Goal: Task Accomplishment & Management: Manage account settings

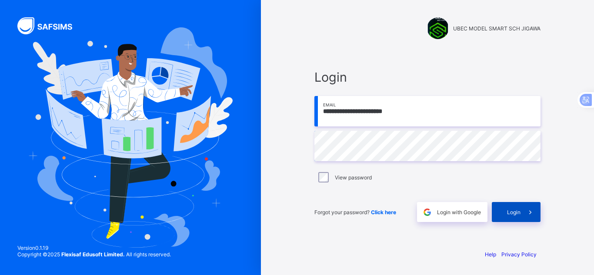
click at [516, 210] on span "Login" at bounding box center [513, 212] width 13 height 7
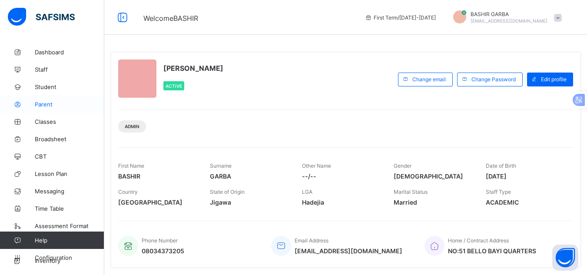
click at [47, 106] on span "Parent" at bounding box center [70, 104] width 70 height 7
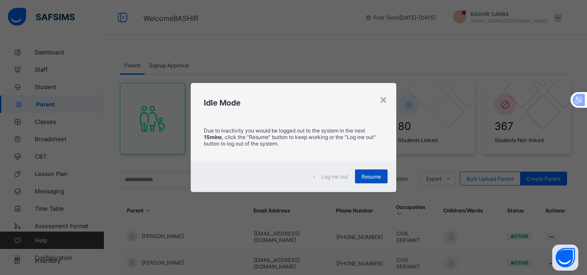
click at [371, 171] on div "Resume" at bounding box center [371, 176] width 33 height 14
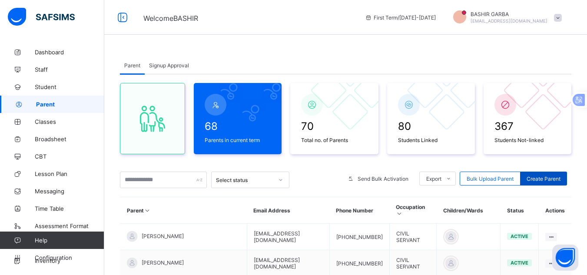
click at [547, 177] on span "Create Parent" at bounding box center [544, 179] width 34 height 7
select select "**"
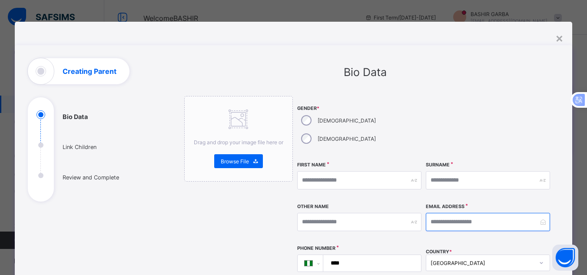
click at [443, 213] on input "email" at bounding box center [488, 222] width 124 height 18
paste input "**********"
type input "**********"
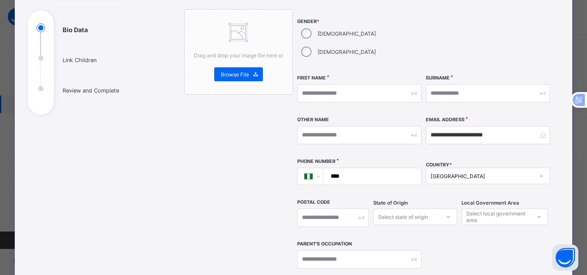
scroll to position [104, 0]
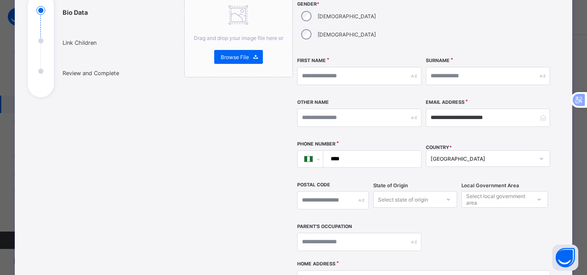
click at [356, 151] on input "****" at bounding box center [370, 159] width 90 height 17
paste input "**********"
type input "**********"
click at [289, 19] on div "Drag and drop your image file here or Browse File" at bounding box center [238, 35] width 109 height 86
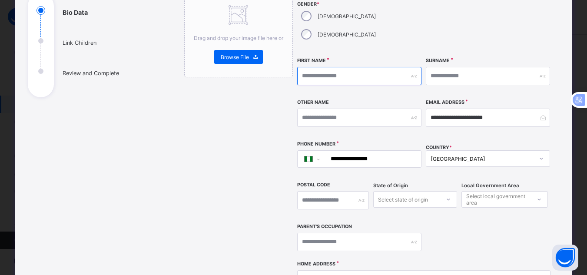
click at [320, 67] on input "text" at bounding box center [359, 76] width 124 height 18
type input "********"
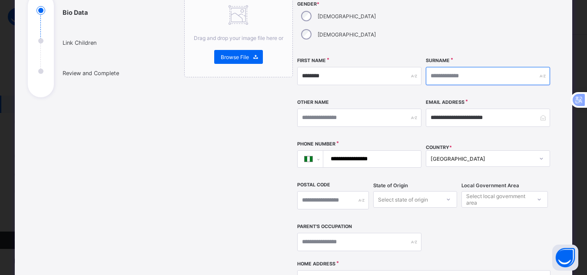
click at [456, 67] on input "text" at bounding box center [488, 76] width 124 height 18
type input "********"
click at [270, 115] on div "Drag and drop your image file here or Browse File" at bounding box center [238, 203] width 109 height 423
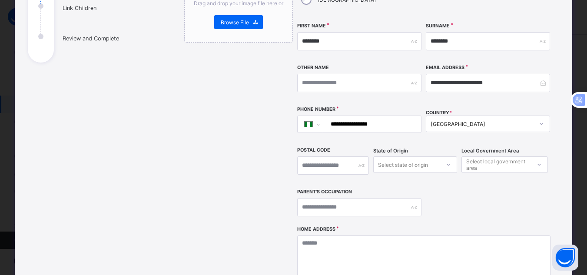
scroll to position [156, 0]
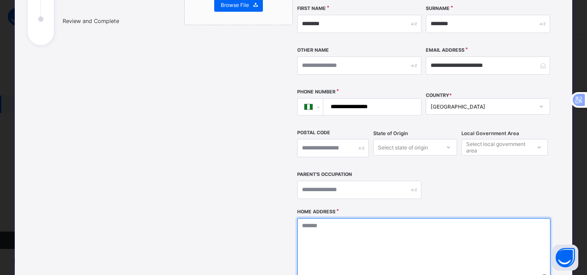
click at [309, 218] on textarea at bounding box center [423, 261] width 253 height 87
type textarea "*******"
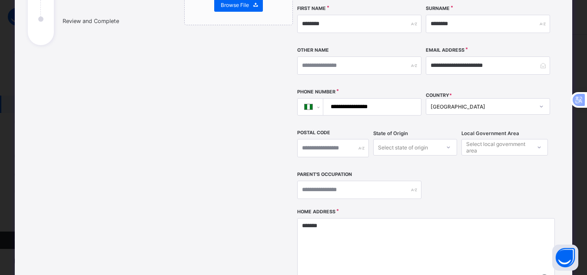
click at [245, 223] on div "Drag and drop your image file here or Browse File" at bounding box center [238, 151] width 109 height 423
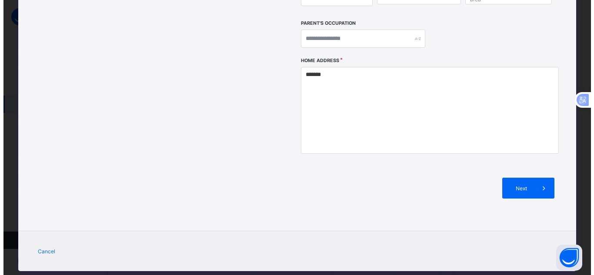
scroll to position [87, 0]
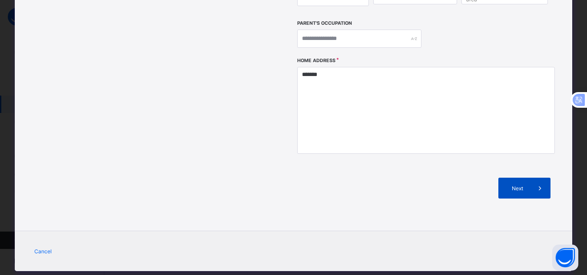
click at [511, 185] on span "Next" at bounding box center [517, 188] width 25 height 7
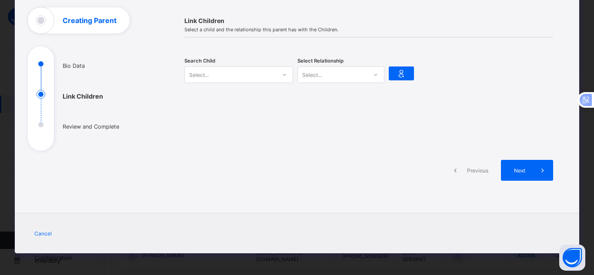
scroll to position [51, 0]
click at [229, 73] on div "Select..." at bounding box center [230, 75] width 91 height 12
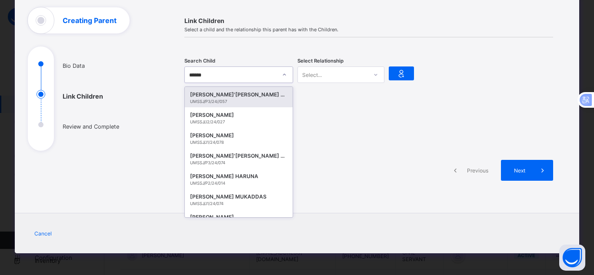
type input "******"
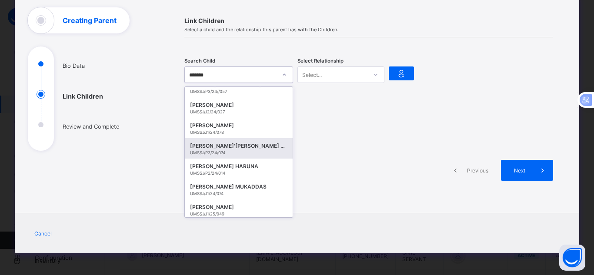
scroll to position [13, 0]
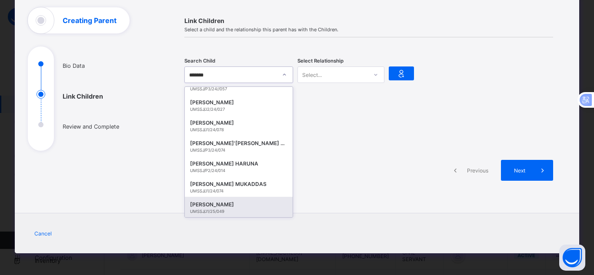
click at [264, 205] on div "[PERSON_NAME]" at bounding box center [238, 204] width 97 height 9
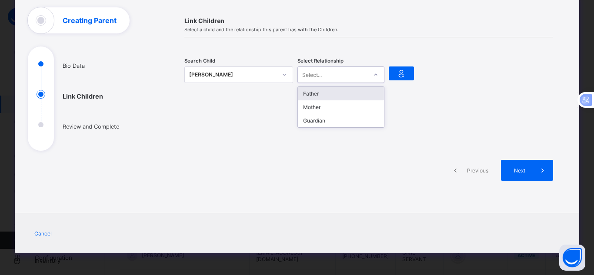
click at [374, 75] on icon at bounding box center [375, 75] width 3 height 2
click at [362, 91] on div "Father" at bounding box center [341, 93] width 86 height 13
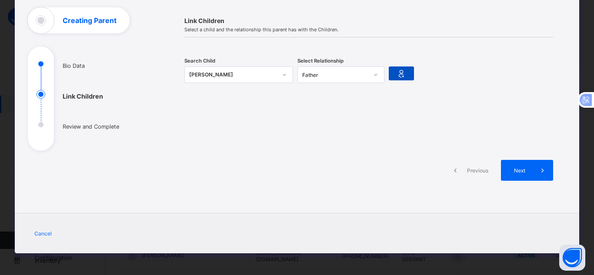
click at [395, 76] on icon at bounding box center [401, 73] width 12 height 10
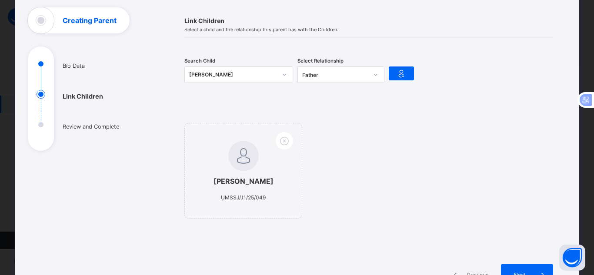
click at [381, 206] on div "HAFSAT ALHASSAN UMSSJ/J1/25/049" at bounding box center [368, 175] width 369 height 104
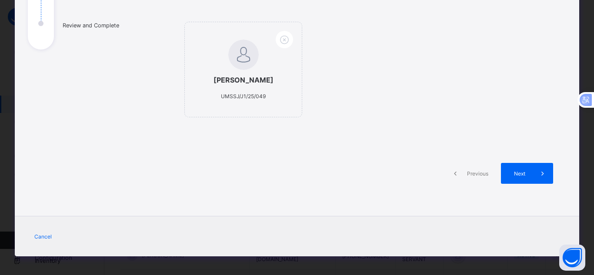
scroll to position [155, 0]
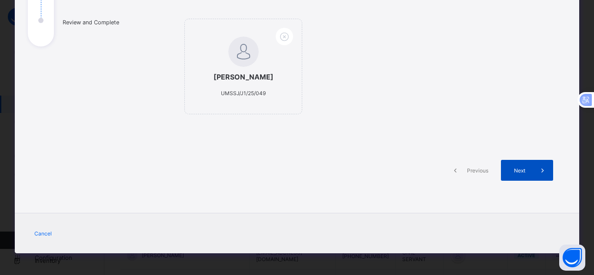
click at [507, 172] on span "Next" at bounding box center [519, 170] width 25 height 7
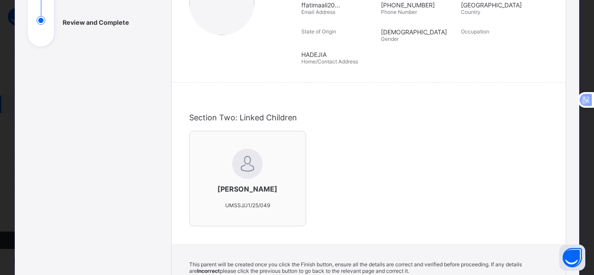
click at [350, 190] on div "HAFSAT ALHASSAN UMSSJ/J1/25/049" at bounding box center [368, 183] width 359 height 104
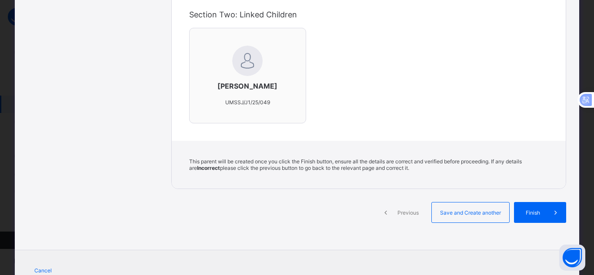
scroll to position [295, 0]
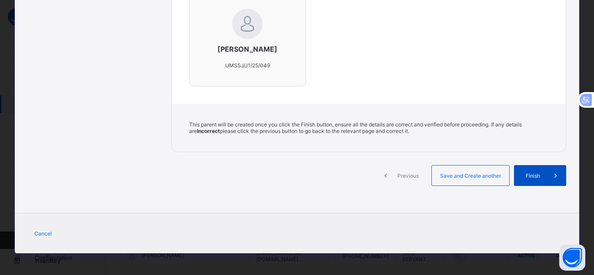
click at [537, 175] on span "Finish" at bounding box center [532, 176] width 25 height 7
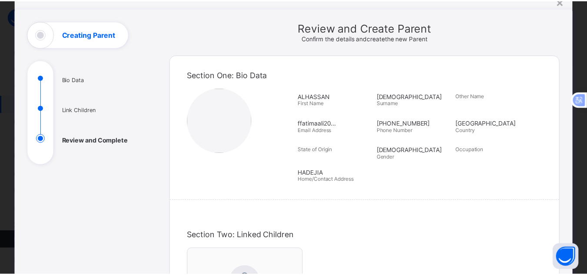
scroll to position [0, 0]
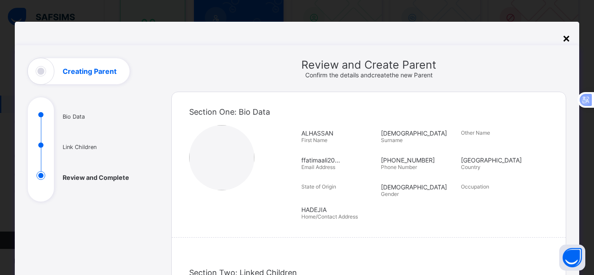
click at [563, 35] on div "×" at bounding box center [566, 37] width 8 height 15
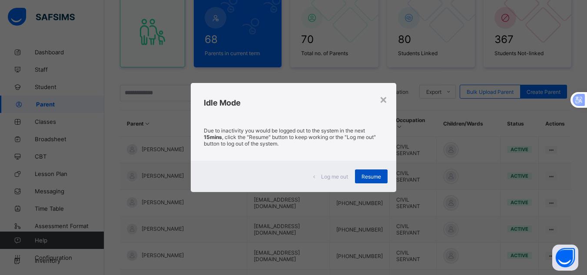
click at [371, 174] on span "Resume" at bounding box center [372, 176] width 20 height 7
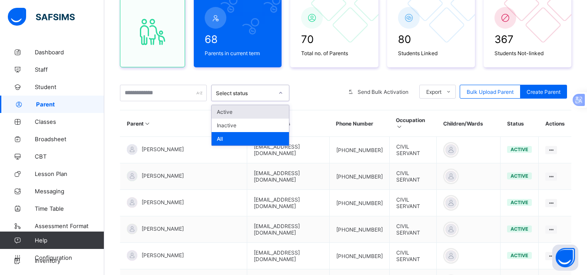
drag, startPoint x: 216, startPoint y: 91, endPoint x: 200, endPoint y: 83, distance: 17.5
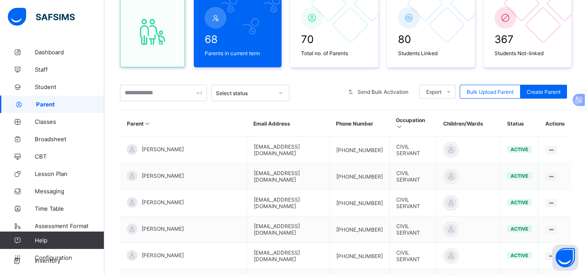
click at [82, 26] on div at bounding box center [52, 17] width 104 height 35
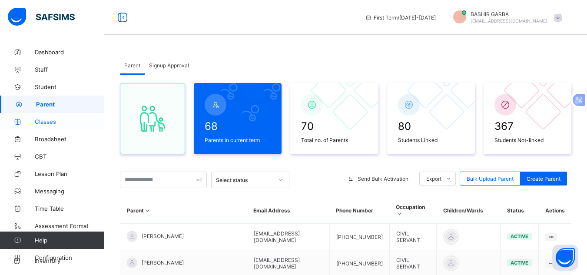
click at [70, 119] on span "Classes" at bounding box center [70, 121] width 70 height 7
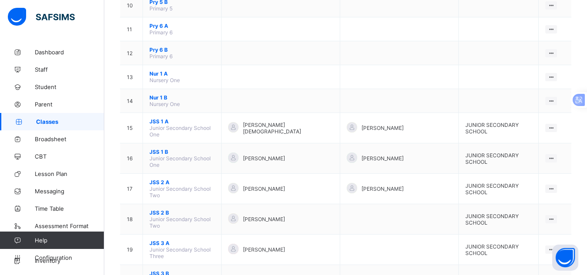
scroll to position [327, 0]
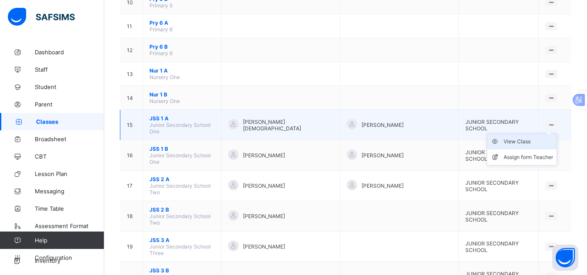
click at [539, 142] on div "View Class" at bounding box center [529, 141] width 50 height 9
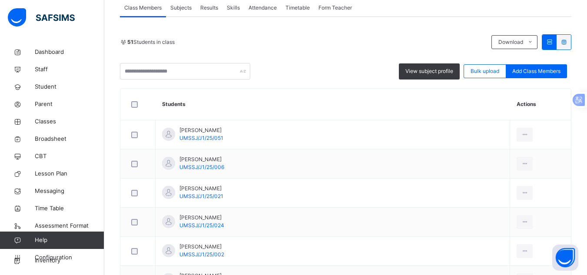
scroll to position [176, 0]
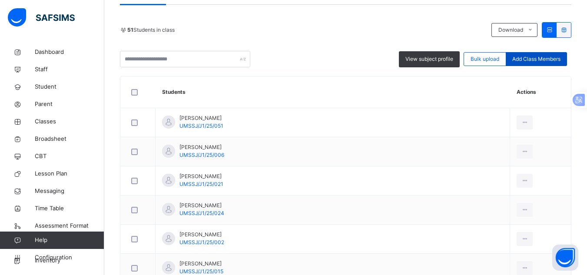
click at [553, 55] on div "Add Class Members" at bounding box center [536, 59] width 61 height 14
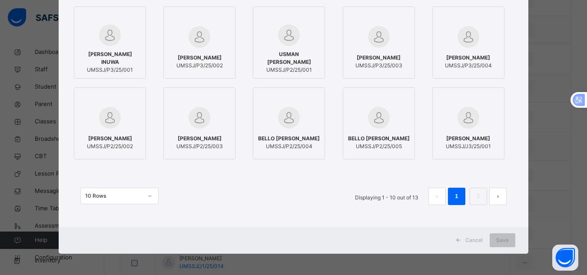
scroll to position [113, 0]
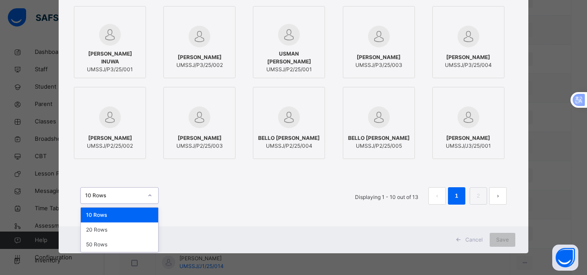
click at [147, 196] on icon at bounding box center [149, 195] width 5 height 9
click at [135, 242] on div "50 Rows" at bounding box center [119, 244] width 77 height 15
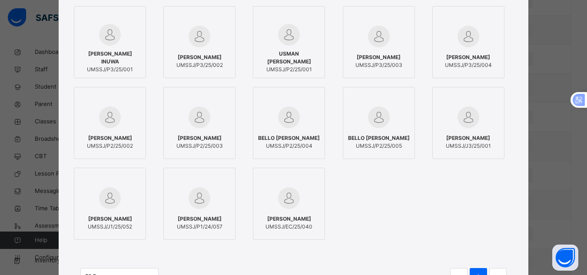
click at [123, 198] on div at bounding box center [110, 198] width 63 height 25
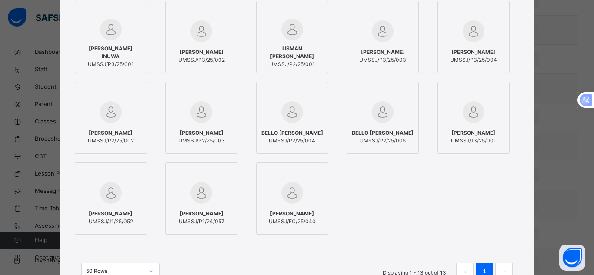
scroll to position [116, 0]
click at [484, 119] on div at bounding box center [473, 113] width 63 height 25
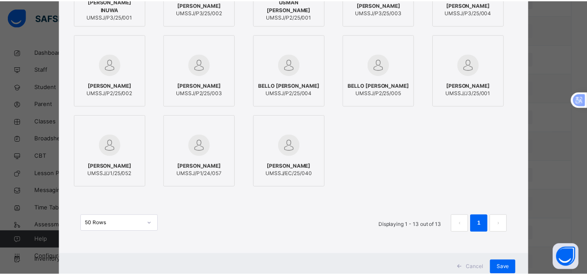
scroll to position [193, 0]
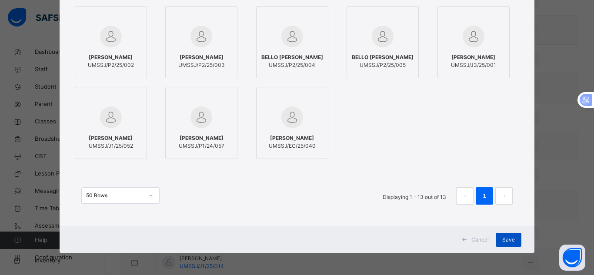
click at [504, 242] on span "Save" at bounding box center [508, 240] width 13 height 8
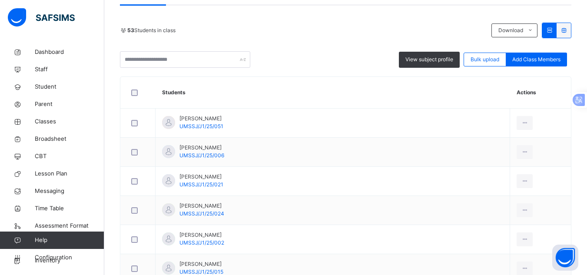
scroll to position [166, 0]
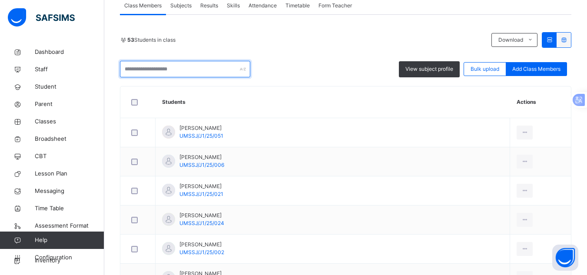
click at [196, 69] on input "text" at bounding box center [185, 69] width 130 height 17
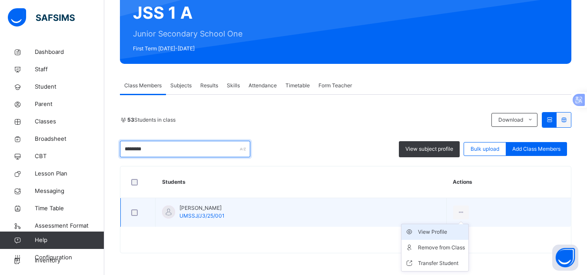
type input "********"
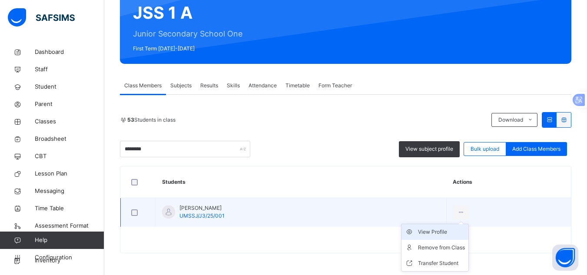
click at [465, 232] on div "View Profile" at bounding box center [441, 232] width 47 height 9
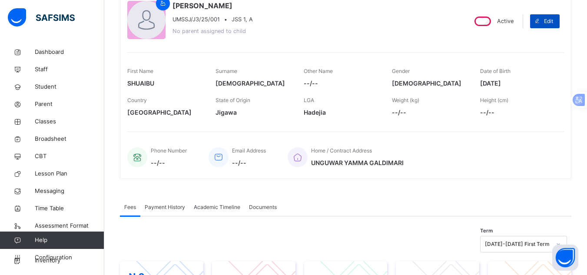
click at [553, 20] on span "Edit" at bounding box center [548, 21] width 9 height 8
select select "**"
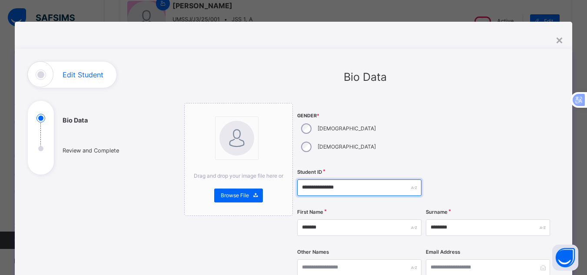
click at [323, 179] on input "**********" at bounding box center [359, 187] width 124 height 17
type input "**********"
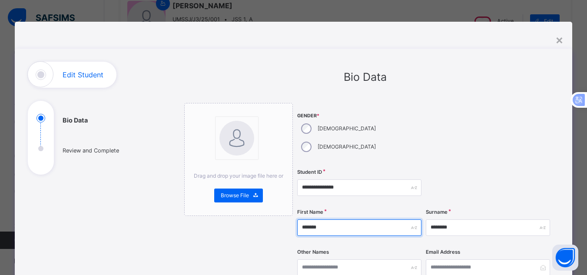
click at [310, 219] on input "*******" at bounding box center [359, 227] width 124 height 17
type input "********"
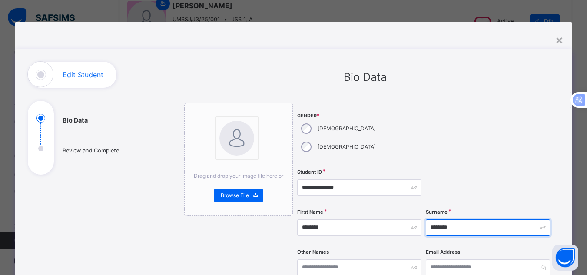
click at [471, 219] on input "********" at bounding box center [488, 227] width 124 height 17
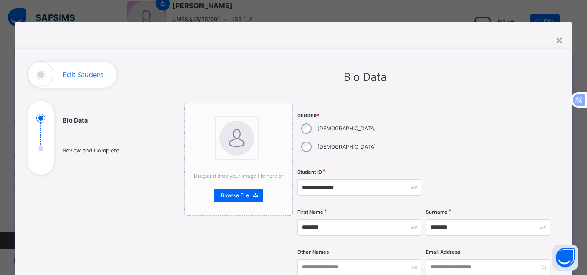
click at [470, 147] on div at bounding box center [488, 134] width 124 height 63
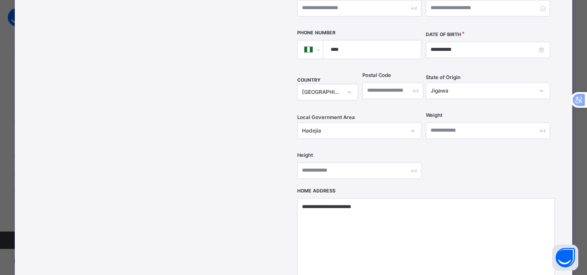
scroll to position [269, 0]
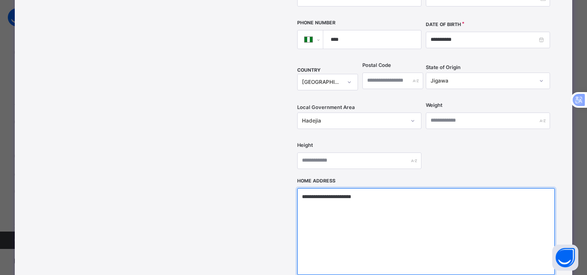
click at [391, 188] on textarea "**********" at bounding box center [426, 231] width 258 height 87
type textarea "*"
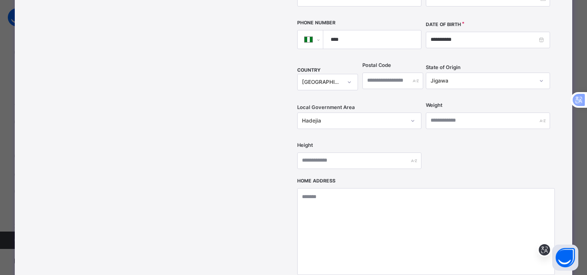
click at [272, 161] on div "Drag and drop your image file here or Browse File" at bounding box center [238, 84] width 109 height 500
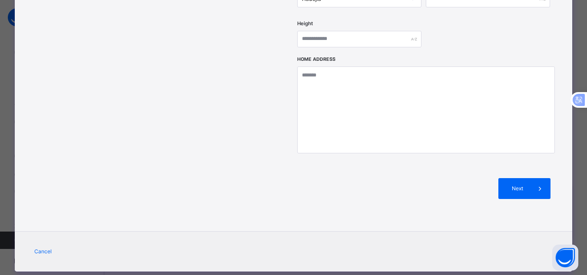
scroll to position [191, 0]
click at [525, 185] on span "Next" at bounding box center [517, 189] width 25 height 8
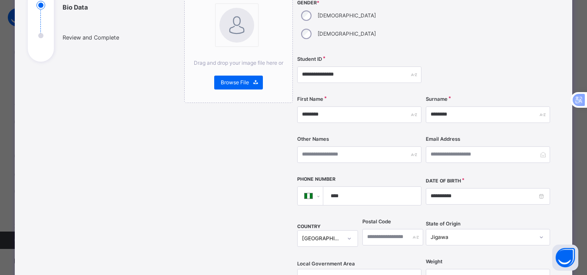
scroll to position [96, 0]
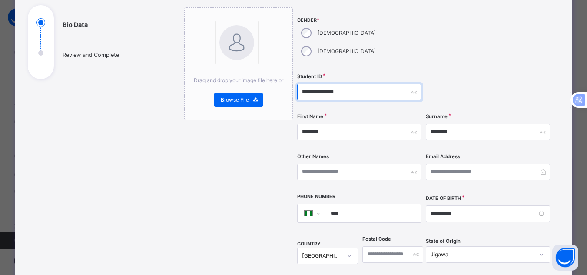
click at [344, 84] on input "**********" at bounding box center [359, 92] width 124 height 17
click at [206, 199] on div "Drag and drop your image file here or Browse File" at bounding box center [238, 257] width 109 height 500
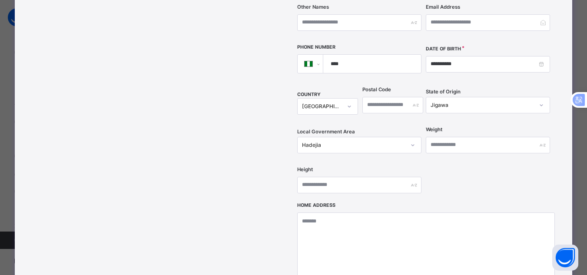
scroll to position [322, 0]
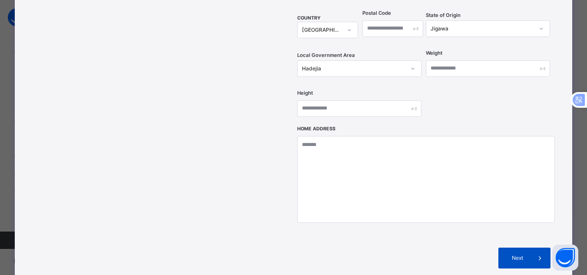
click at [507, 254] on span "Next" at bounding box center [517, 258] width 25 height 8
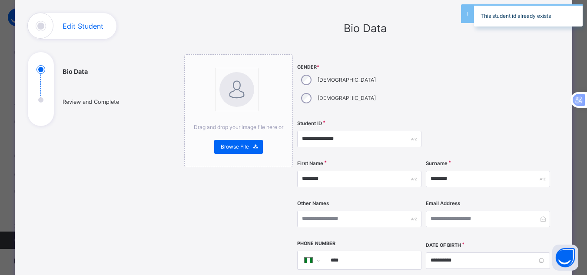
scroll to position [9, 0]
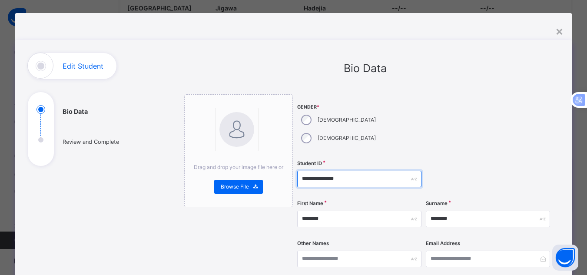
click at [348, 171] on input "**********" at bounding box center [359, 179] width 124 height 17
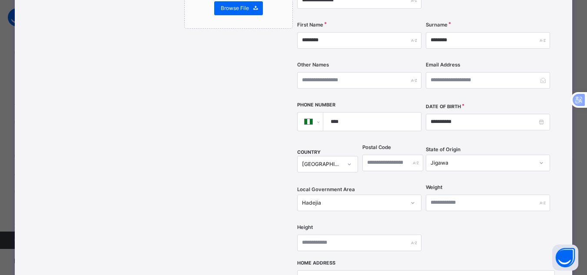
scroll to position [217, 0]
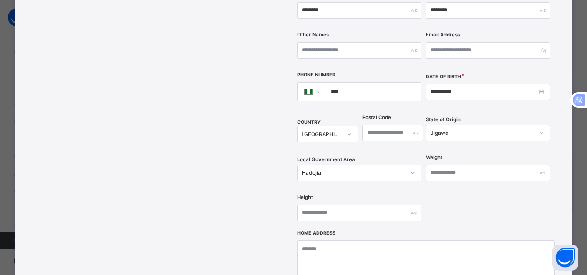
click at [244, 248] on div "Drag and drop your image file here or Browse File" at bounding box center [238, 136] width 109 height 500
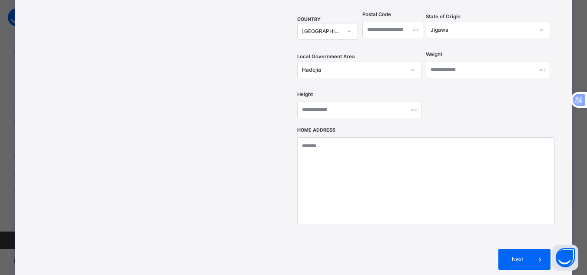
scroll to position [356, 0]
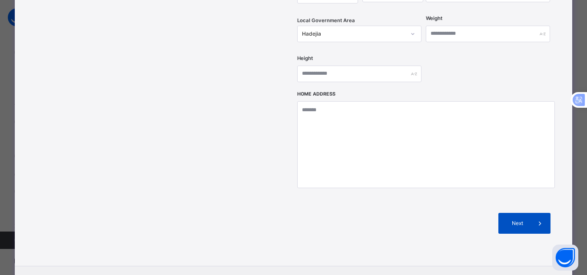
click at [507, 219] on span "Next" at bounding box center [517, 223] width 25 height 8
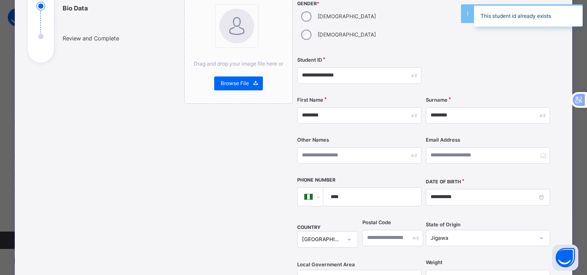
scroll to position [78, 0]
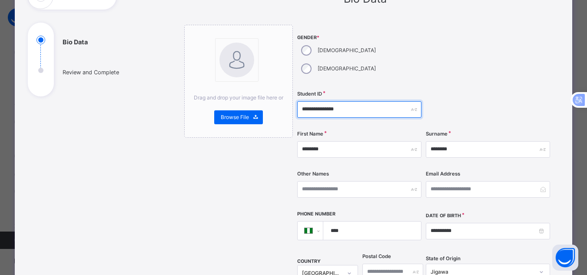
click at [348, 101] on input "**********" at bounding box center [359, 109] width 124 height 17
type input "**********"
click at [271, 183] on div "Drag and drop your image file here or Browse File" at bounding box center [238, 275] width 109 height 500
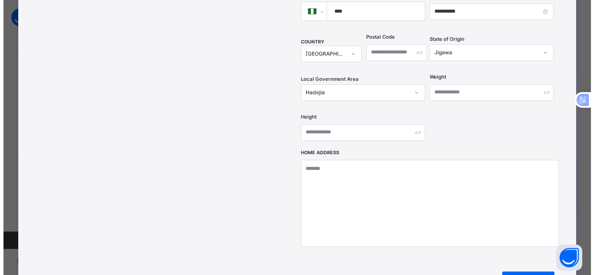
scroll to position [322, 0]
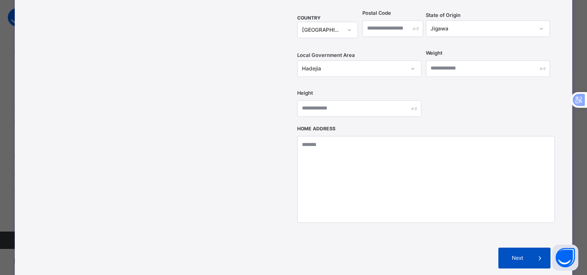
click at [513, 254] on span "Next" at bounding box center [517, 258] width 25 height 8
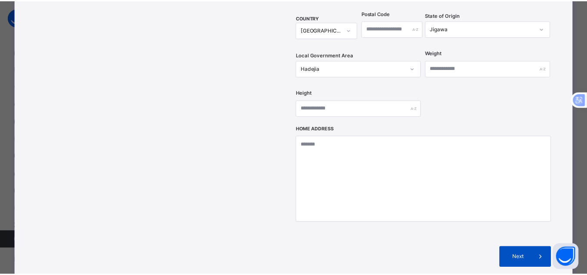
scroll to position [203, 0]
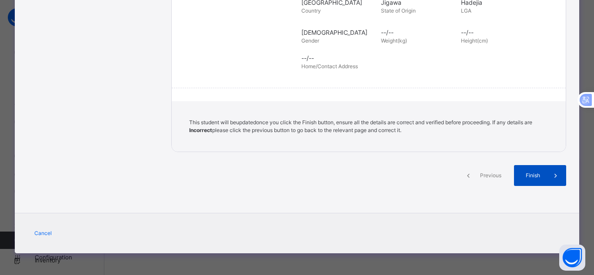
click at [528, 173] on span "Finish" at bounding box center [532, 176] width 25 height 8
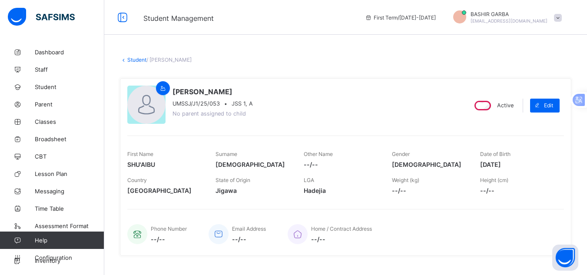
scroll to position [191, 0]
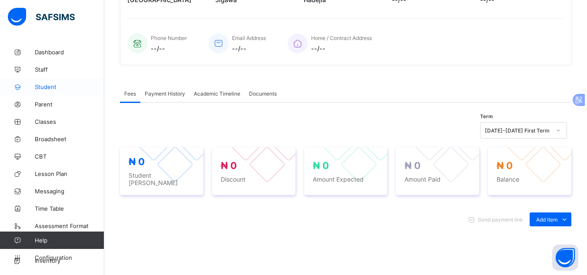
click at [54, 90] on span "Student" at bounding box center [70, 86] width 70 height 7
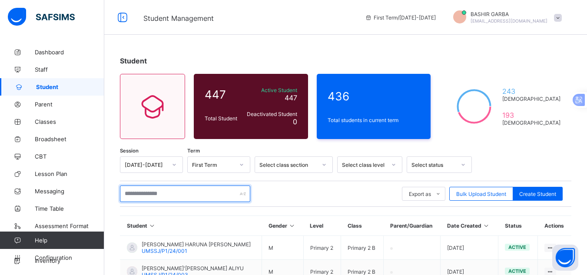
click at [221, 195] on input "text" at bounding box center [185, 194] width 130 height 17
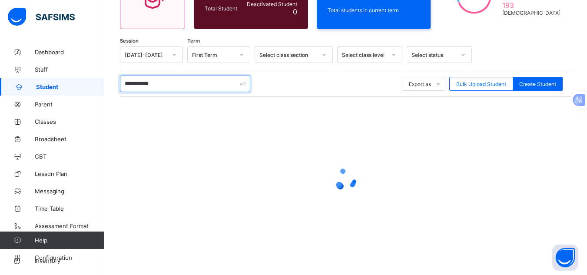
scroll to position [113, 0]
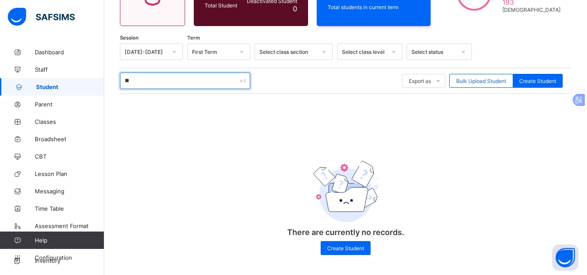
type input "*"
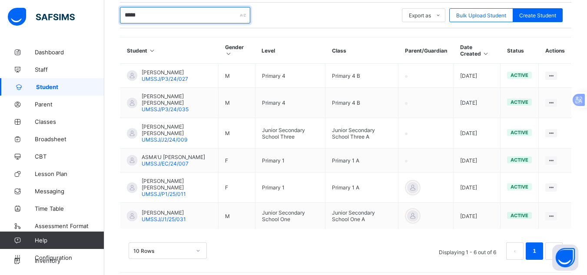
scroll to position [179, 0]
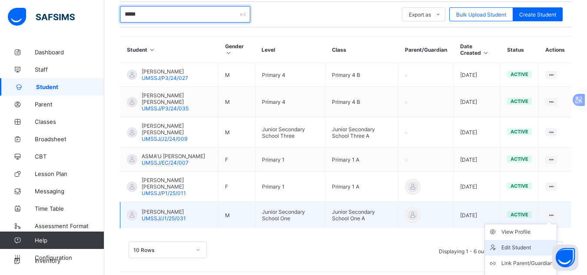
type input "*****"
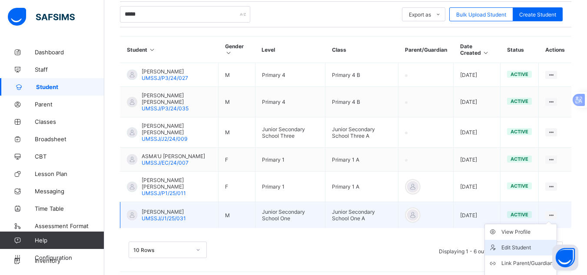
click at [537, 247] on li "Edit Student" at bounding box center [521, 248] width 72 height 16
select select "**"
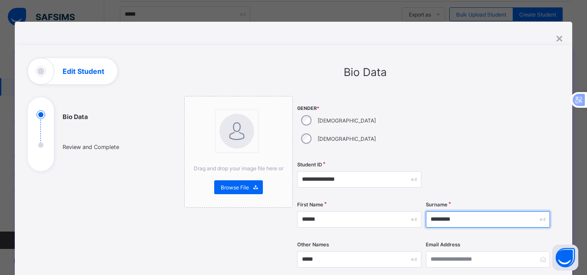
click at [465, 211] on input "*********" at bounding box center [488, 219] width 124 height 17
type input "*"
type input "*****"
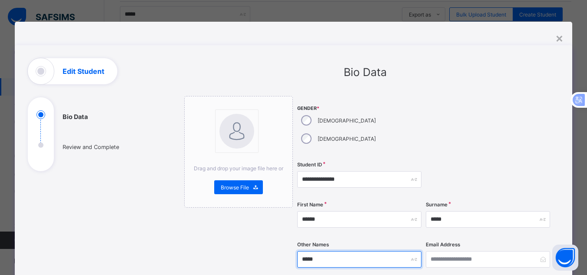
click at [362, 251] on input "*****" at bounding box center [359, 259] width 124 height 17
type input "*"
type input "*********"
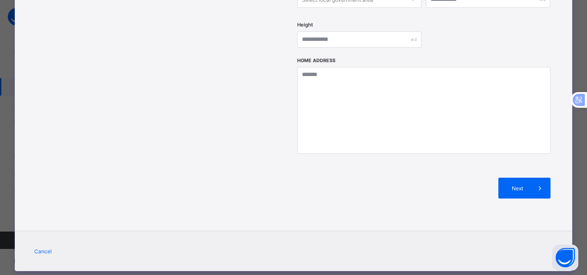
scroll to position [192, 0]
click at [525, 178] on div "Next" at bounding box center [524, 188] width 52 height 21
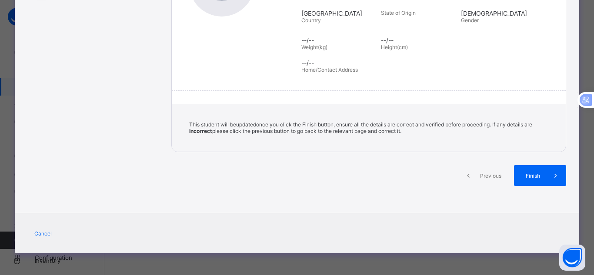
click at [525, 174] on span "Finish" at bounding box center [532, 176] width 25 height 7
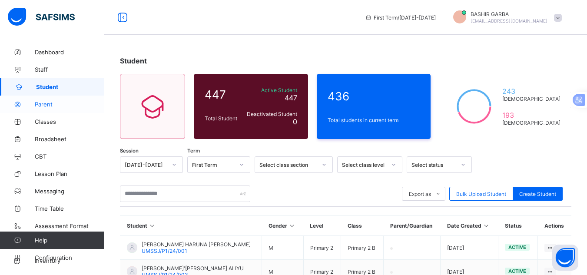
click at [48, 104] on span "Parent" at bounding box center [70, 104] width 70 height 7
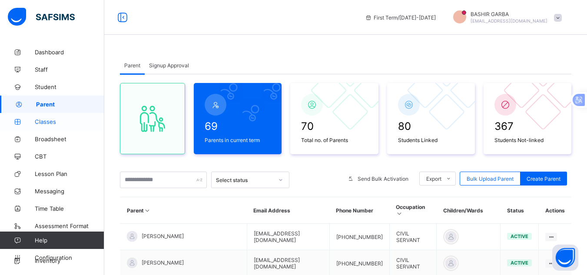
click at [66, 123] on span "Classes" at bounding box center [70, 121] width 70 height 7
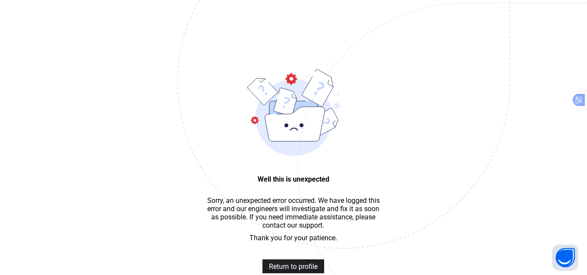
click at [290, 267] on span "Return to profile" at bounding box center [293, 266] width 49 height 8
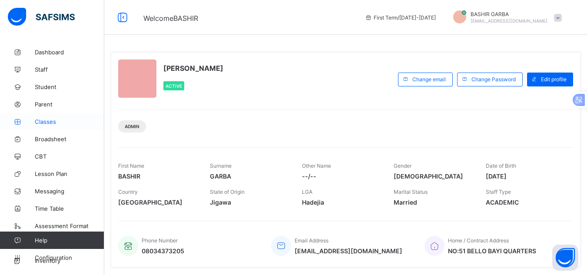
click at [54, 122] on span "Classes" at bounding box center [70, 121] width 70 height 7
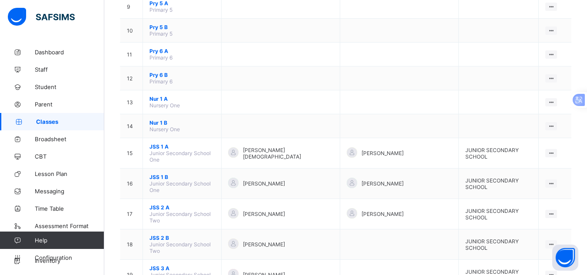
scroll to position [327, 0]
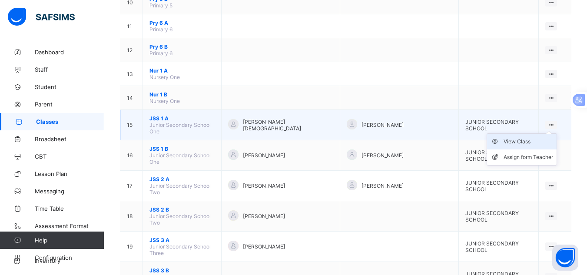
click at [538, 138] on div "View Class" at bounding box center [529, 141] width 50 height 9
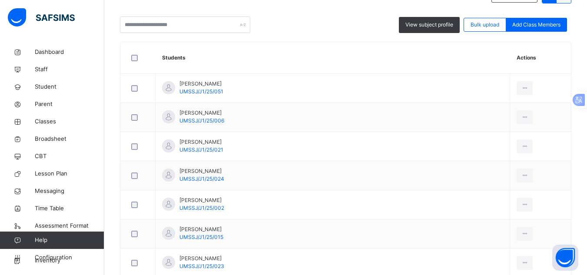
scroll to position [201, 0]
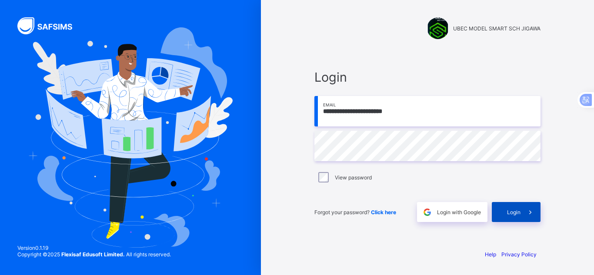
click at [514, 216] on div "Login" at bounding box center [516, 212] width 49 height 20
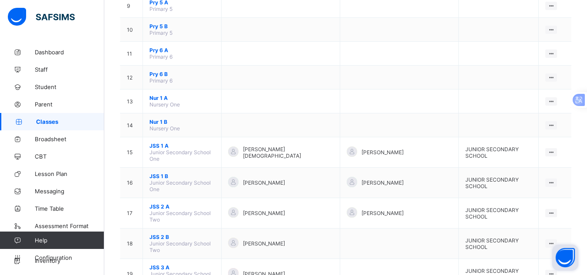
scroll to position [309, 0]
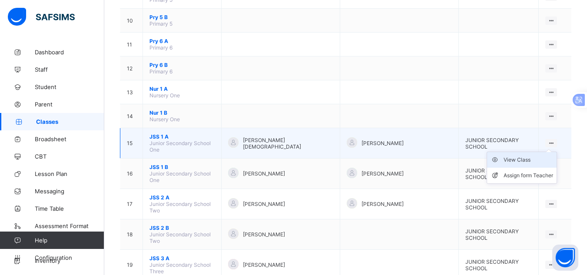
click at [534, 156] on div "View Class" at bounding box center [529, 160] width 50 height 9
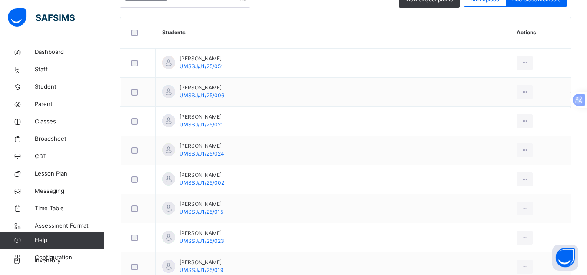
scroll to position [226, 0]
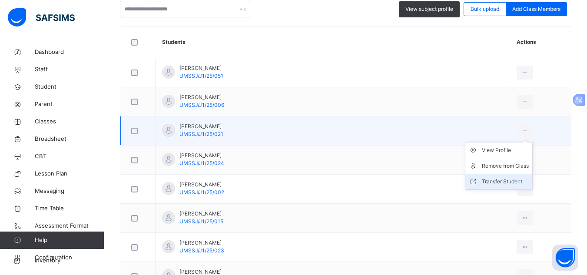
click at [482, 178] on div "Transfer Student" at bounding box center [505, 181] width 47 height 9
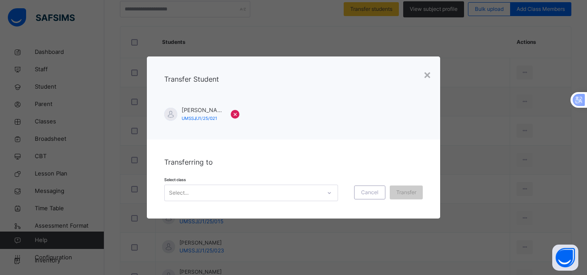
click at [328, 193] on icon at bounding box center [329, 193] width 3 height 2
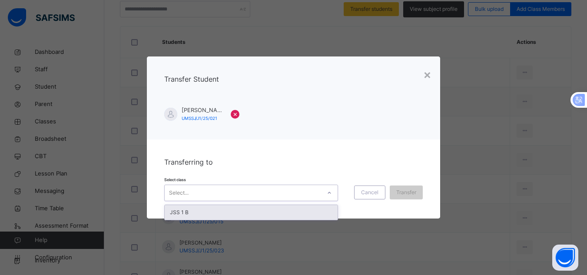
click at [310, 210] on div "JSS 1 B" at bounding box center [251, 212] width 173 height 15
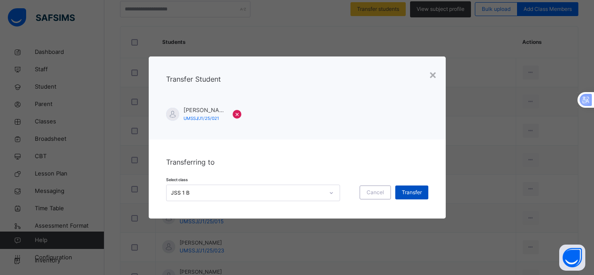
click at [405, 193] on span "Transfer" at bounding box center [412, 193] width 20 height 8
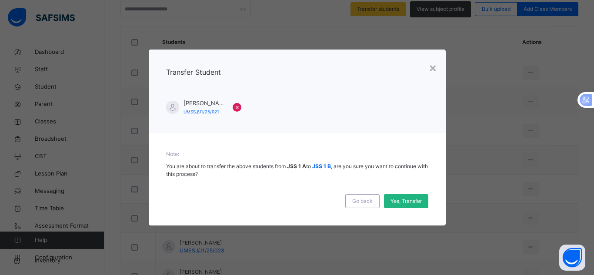
click at [407, 199] on span "Yes, Transfer" at bounding box center [405, 201] width 31 height 8
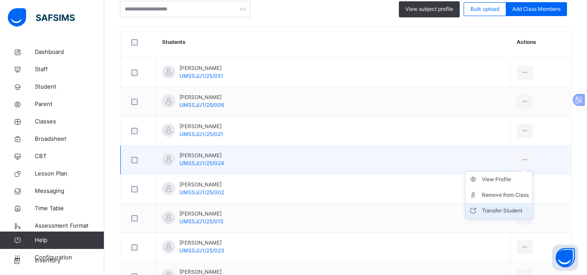
click at [482, 210] on div "Transfer Student" at bounding box center [505, 210] width 47 height 9
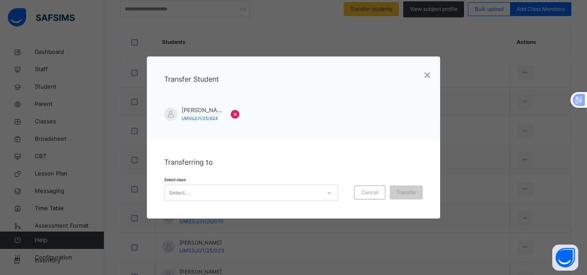
click at [328, 193] on icon at bounding box center [329, 193] width 3 height 2
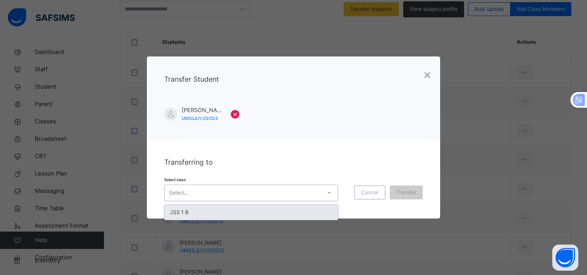
click at [315, 213] on div "JSS 1 B" at bounding box center [251, 212] width 173 height 15
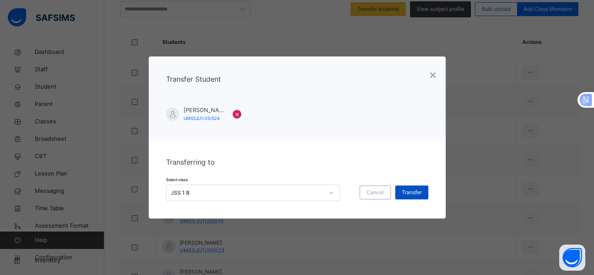
click at [407, 189] on span "Transfer" at bounding box center [412, 193] width 20 height 8
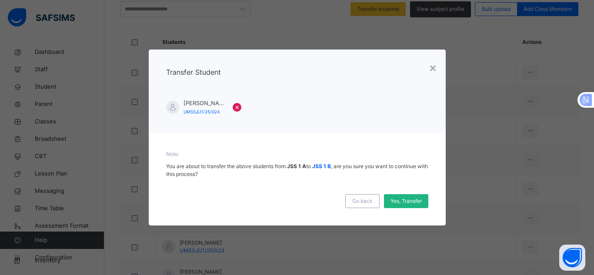
click at [407, 201] on span "Yes, Transfer" at bounding box center [405, 201] width 31 height 8
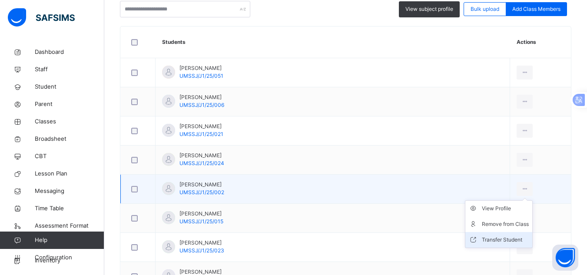
click at [482, 236] on div "Transfer Student" at bounding box center [505, 240] width 47 height 9
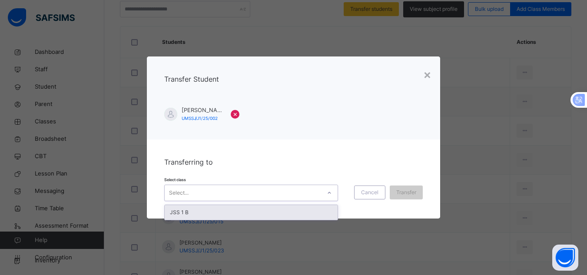
click at [329, 190] on icon at bounding box center [329, 193] width 5 height 9
click at [325, 209] on div "JSS 1 B" at bounding box center [251, 212] width 173 height 15
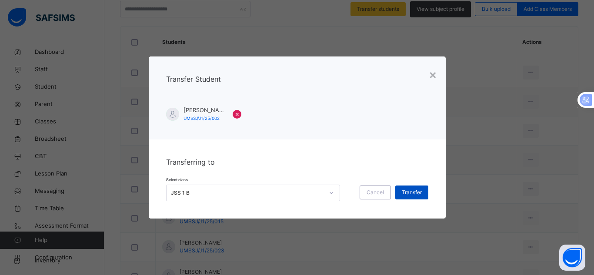
click at [406, 194] on span "Transfer" at bounding box center [412, 193] width 20 height 8
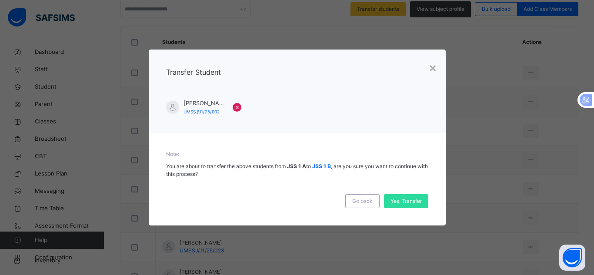
click at [406, 194] on div "Yes, Transfer" at bounding box center [406, 201] width 44 height 14
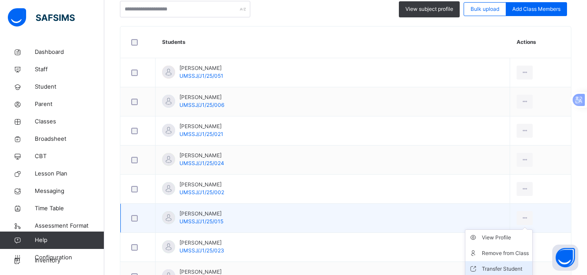
click at [478, 263] on li "Transfer Student" at bounding box center [498, 269] width 67 height 16
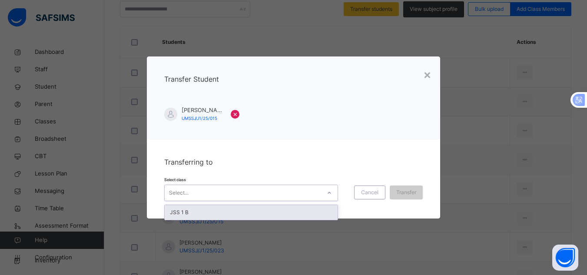
click at [248, 193] on div "Select..." at bounding box center [243, 192] width 156 height 13
click at [255, 212] on div "JSS 1 B" at bounding box center [251, 212] width 173 height 15
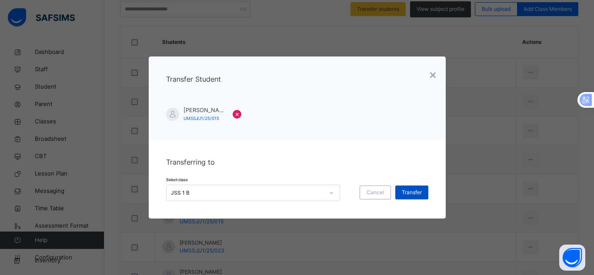
click at [403, 196] on span "Transfer" at bounding box center [412, 193] width 20 height 8
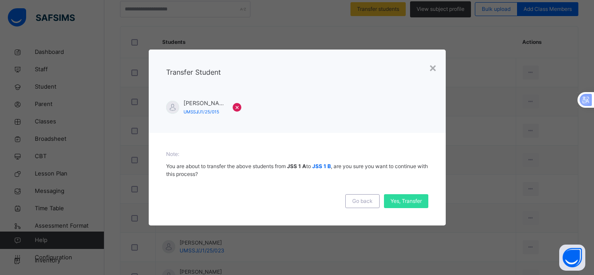
click at [403, 196] on div "Yes, Transfer" at bounding box center [406, 201] width 44 height 14
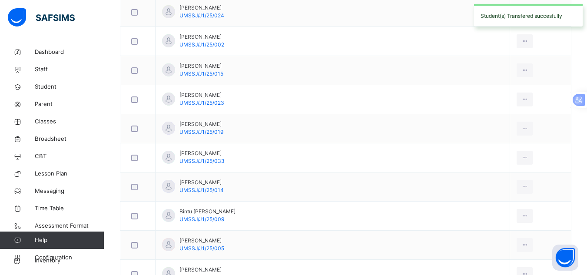
scroll to position [390, 0]
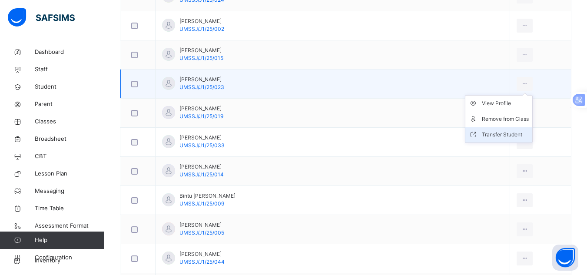
click at [471, 129] on li "Transfer Student" at bounding box center [498, 135] width 67 height 16
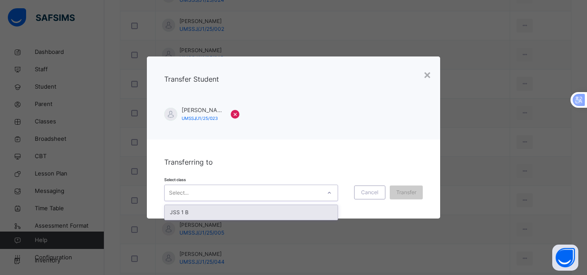
click at [328, 189] on icon at bounding box center [329, 193] width 5 height 9
click at [321, 213] on div "JSS 1 B" at bounding box center [251, 212] width 173 height 15
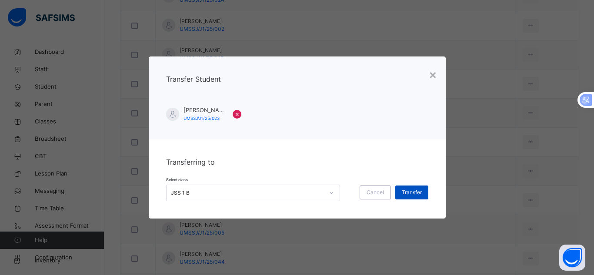
click at [411, 191] on span "Transfer" at bounding box center [412, 193] width 20 height 8
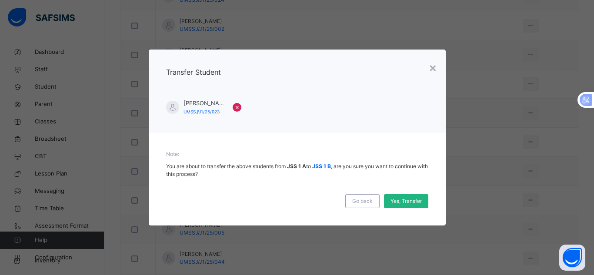
click at [410, 197] on span "Yes, Transfer" at bounding box center [405, 201] width 31 height 8
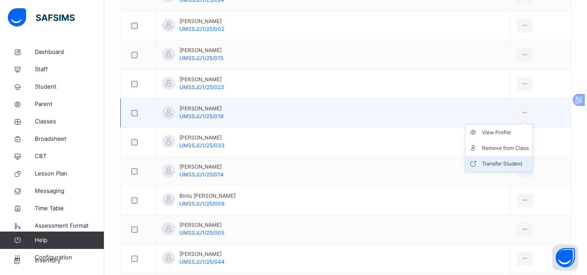
click at [482, 161] on div "Transfer Student" at bounding box center [505, 163] width 47 height 9
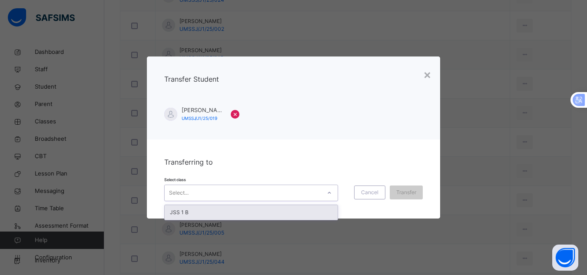
click at [329, 191] on icon at bounding box center [329, 193] width 5 height 9
click at [324, 214] on div "JSS 1 B" at bounding box center [251, 212] width 173 height 15
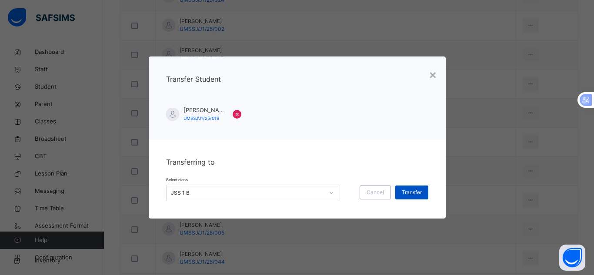
click at [406, 192] on span "Transfer" at bounding box center [412, 193] width 20 height 8
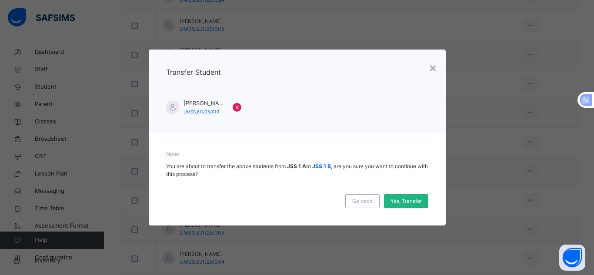
click at [408, 201] on span "Yes, Transfer" at bounding box center [405, 201] width 31 height 8
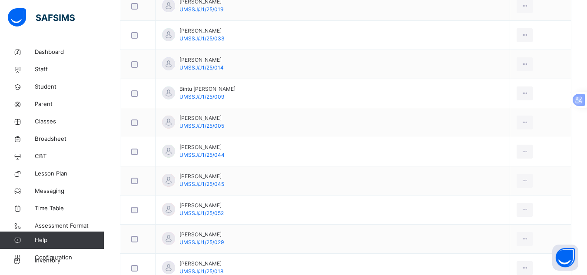
scroll to position [509, 0]
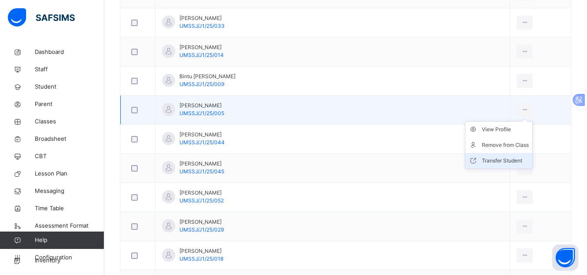
click at [466, 156] on li "Transfer Student" at bounding box center [498, 161] width 67 height 16
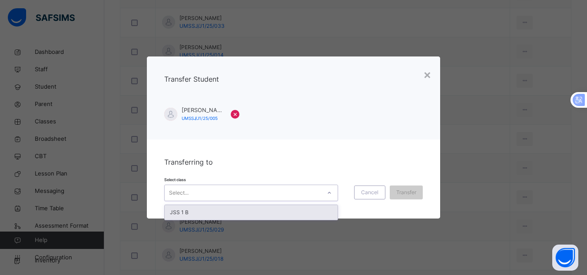
click at [322, 192] on div at bounding box center [329, 193] width 15 height 14
click at [317, 213] on div "JSS 1 B" at bounding box center [251, 212] width 173 height 15
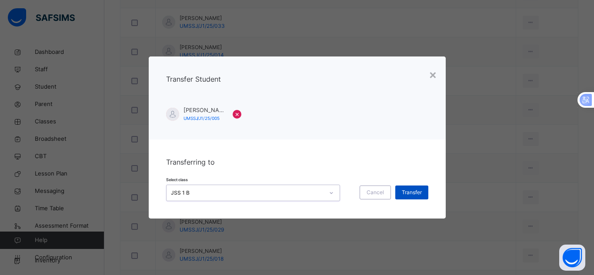
click at [402, 195] on span "Transfer" at bounding box center [412, 193] width 20 height 8
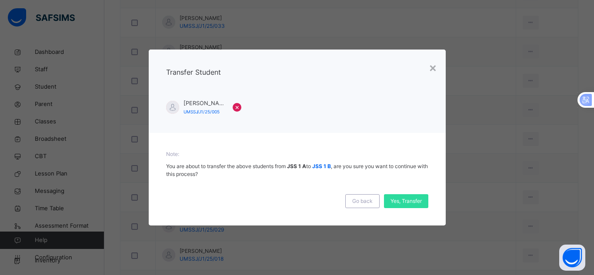
click at [401, 195] on div "Yes, Transfer" at bounding box center [406, 201] width 44 height 14
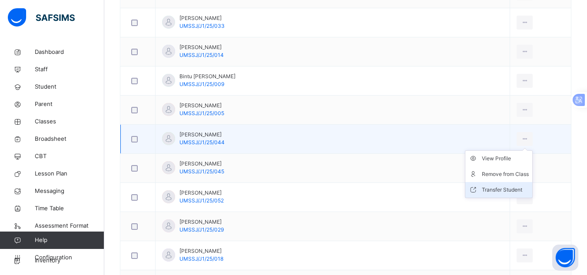
click at [482, 187] on div "Transfer Student" at bounding box center [505, 190] width 47 height 9
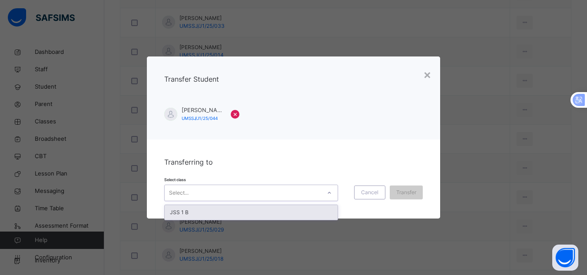
click at [329, 190] on icon at bounding box center [329, 193] width 5 height 9
click at [322, 210] on div "JSS 1 B" at bounding box center [251, 212] width 173 height 15
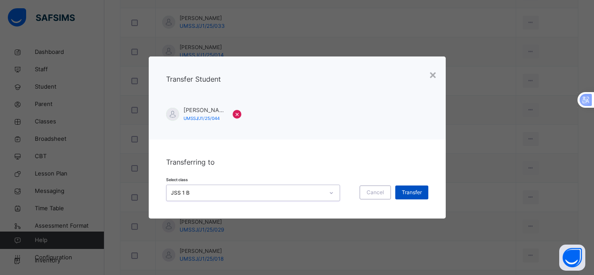
click at [410, 192] on span "Transfer" at bounding box center [412, 193] width 20 height 8
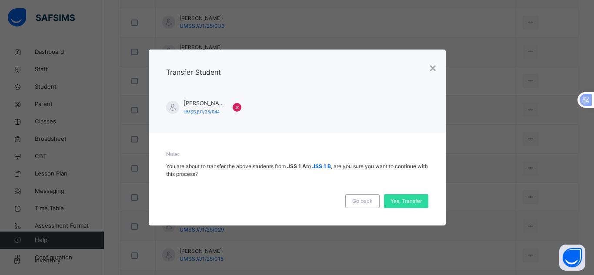
click at [410, 192] on div "Go back Yes, Transfer" at bounding box center [297, 197] width 262 height 21
click at [408, 202] on span "Yes, Transfer" at bounding box center [405, 201] width 31 height 8
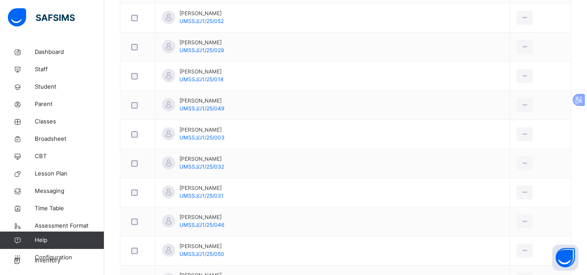
scroll to position [698, 0]
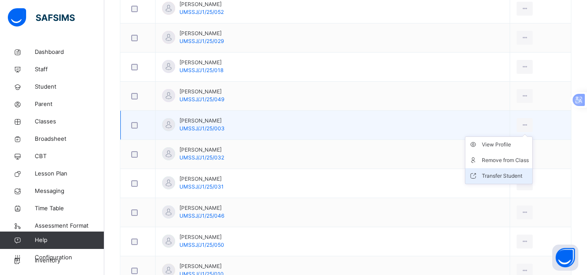
click at [477, 171] on li "Transfer Student" at bounding box center [498, 176] width 67 height 16
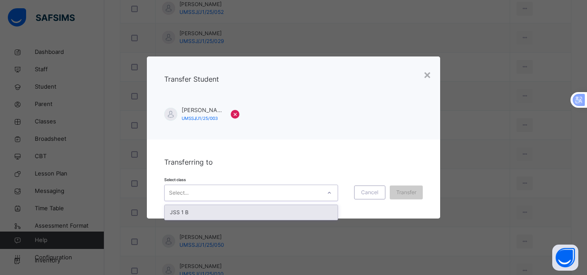
click at [327, 195] on icon at bounding box center [329, 193] width 5 height 9
click at [324, 209] on div "JSS 1 B" at bounding box center [251, 212] width 173 height 15
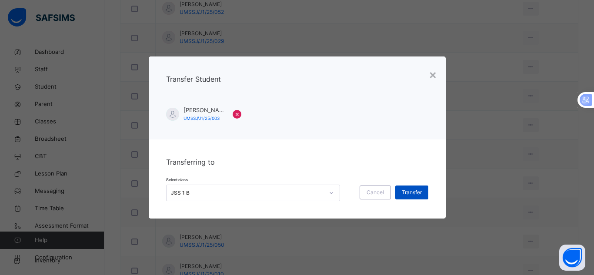
click at [418, 186] on div "Transfer" at bounding box center [411, 193] width 33 height 14
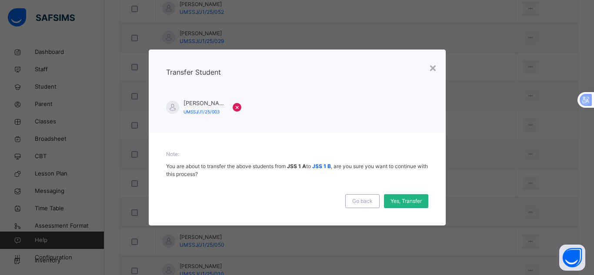
click at [417, 198] on span "Yes, Transfer" at bounding box center [405, 201] width 31 height 8
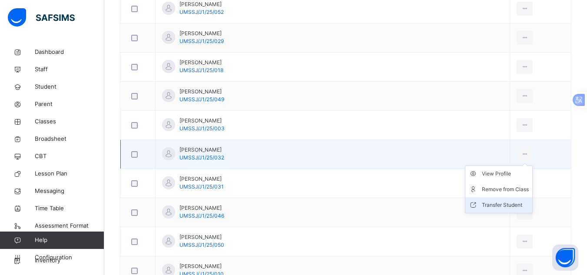
click at [482, 201] on div "Transfer Student" at bounding box center [505, 205] width 47 height 9
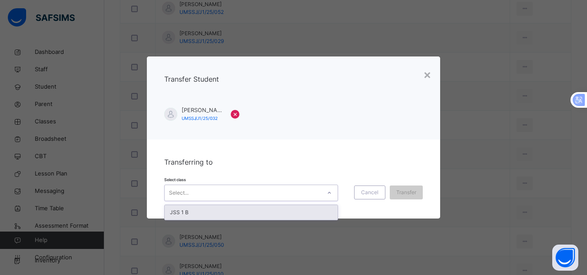
click at [328, 196] on icon at bounding box center [329, 193] width 5 height 9
click at [326, 213] on div "JSS 1 B" at bounding box center [251, 212] width 173 height 15
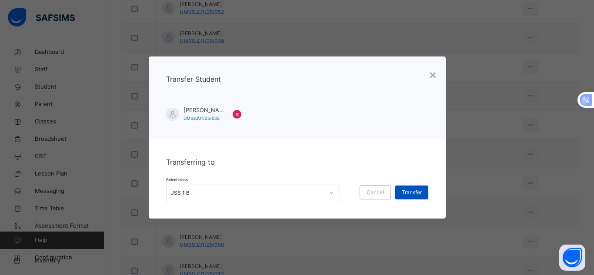
click at [404, 196] on div "Transfer" at bounding box center [411, 193] width 33 height 14
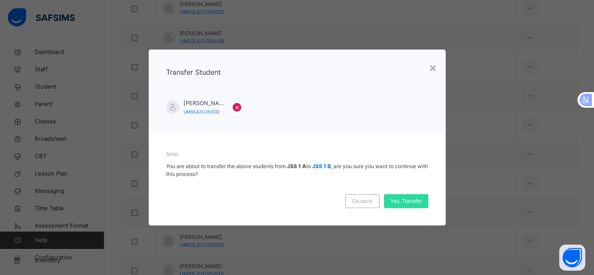
click at [404, 196] on div "Yes, Transfer" at bounding box center [406, 201] width 44 height 14
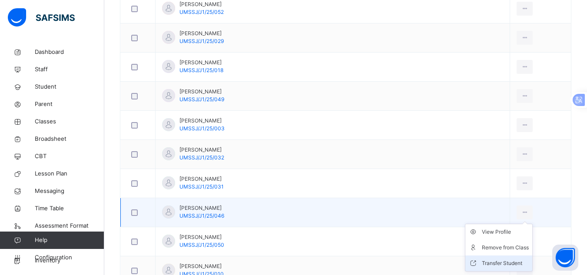
click at [477, 259] on li "Transfer Student" at bounding box center [498, 264] width 67 height 16
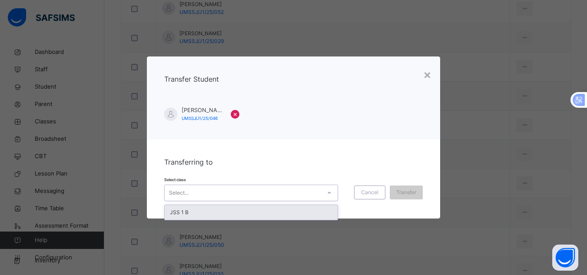
click at [328, 193] on icon at bounding box center [329, 193] width 3 height 2
click at [319, 209] on div "JSS 1 B" at bounding box center [251, 212] width 173 height 15
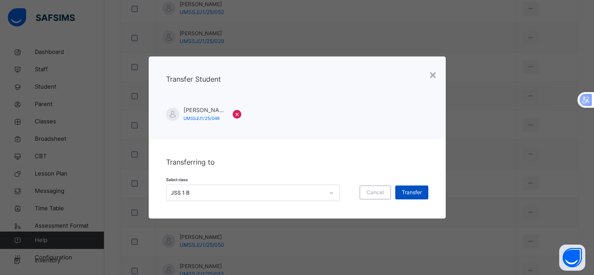
click at [405, 192] on span "Transfer" at bounding box center [412, 193] width 20 height 8
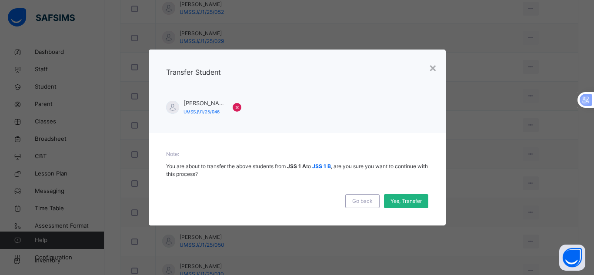
click at [406, 196] on div "Yes, Transfer" at bounding box center [406, 201] width 44 height 14
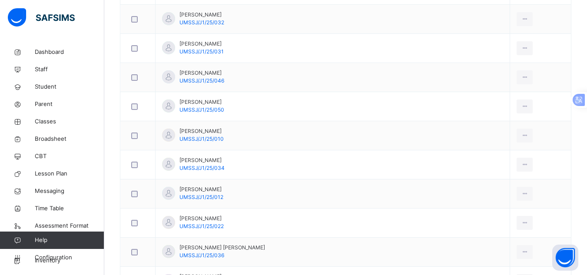
scroll to position [837, 0]
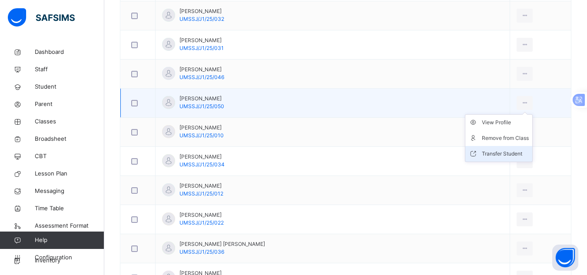
click at [482, 150] on div "Transfer Student" at bounding box center [505, 153] width 47 height 9
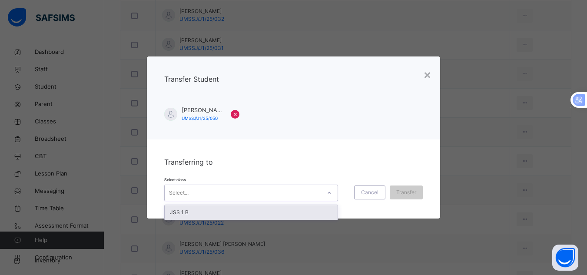
click at [322, 193] on div at bounding box center [329, 193] width 15 height 14
click at [315, 211] on div "JSS 1 B" at bounding box center [251, 212] width 173 height 15
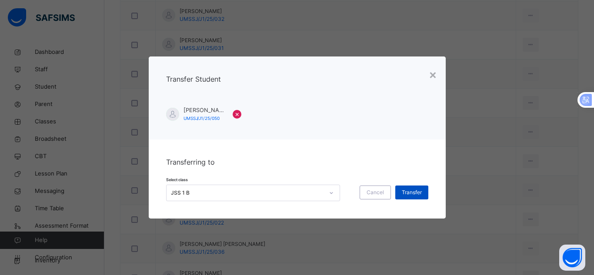
click at [409, 192] on span "Transfer" at bounding box center [412, 193] width 20 height 8
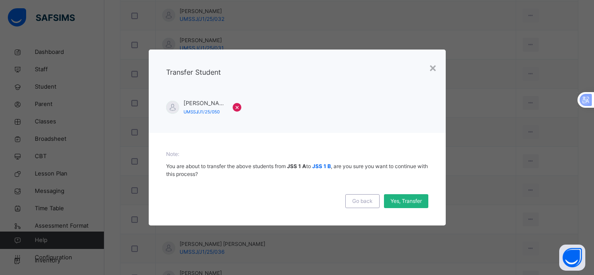
click at [404, 199] on span "Yes, Transfer" at bounding box center [405, 201] width 31 height 8
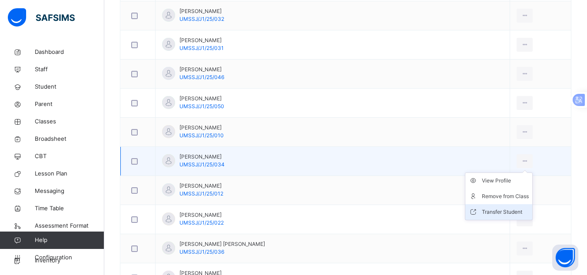
click at [482, 212] on div "Transfer Student" at bounding box center [505, 212] width 47 height 9
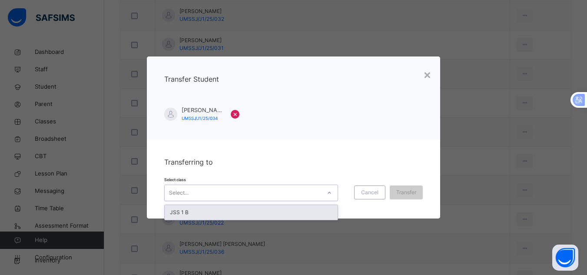
click at [327, 193] on icon at bounding box center [329, 193] width 5 height 9
click at [319, 211] on div "JSS 1 B" at bounding box center [251, 212] width 173 height 15
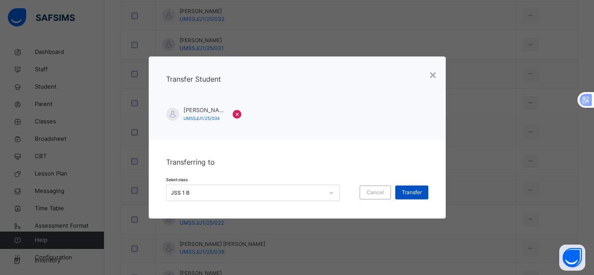
click at [408, 193] on span "Transfer" at bounding box center [412, 193] width 20 height 8
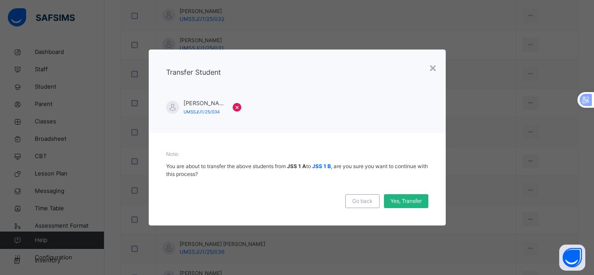
click at [407, 203] on span "Yes, Transfer" at bounding box center [405, 201] width 31 height 8
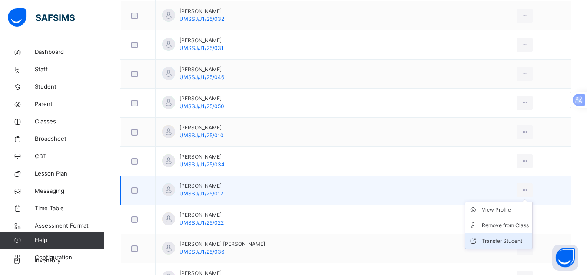
click at [482, 237] on div "Transfer Student" at bounding box center [505, 241] width 47 height 9
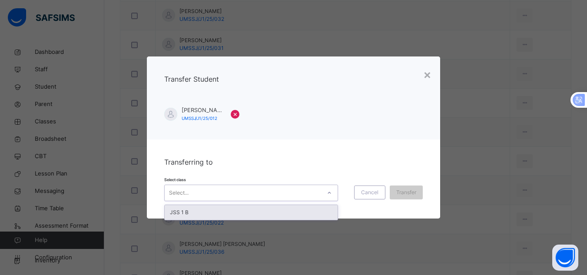
click at [327, 196] on icon at bounding box center [329, 193] width 5 height 9
click at [323, 210] on div "JSS 1 B" at bounding box center [251, 212] width 173 height 15
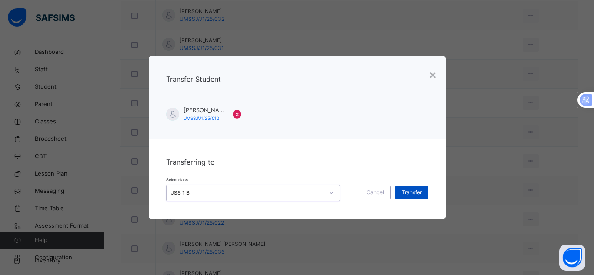
click at [408, 192] on span "Transfer" at bounding box center [412, 193] width 20 height 8
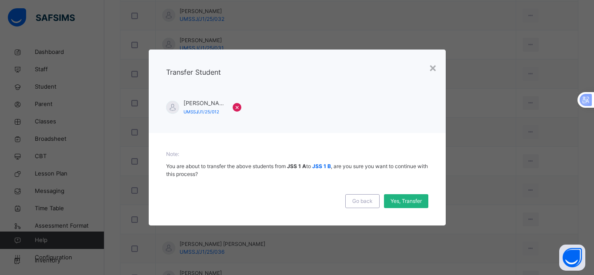
click at [408, 198] on span "Yes, Transfer" at bounding box center [405, 201] width 31 height 8
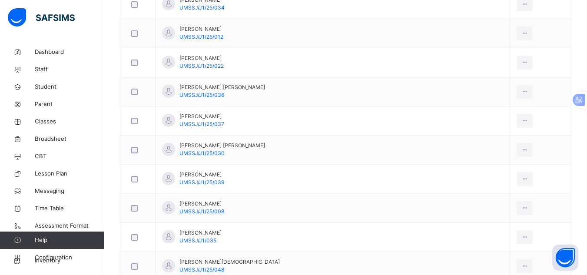
scroll to position [1016, 0]
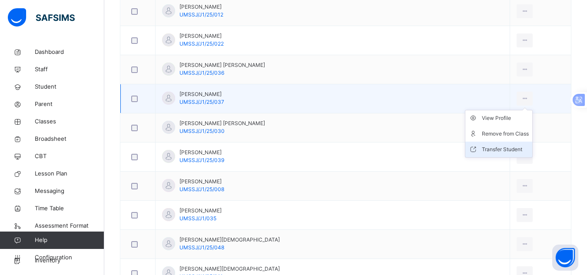
click at [482, 147] on div "Transfer Student" at bounding box center [505, 149] width 47 height 9
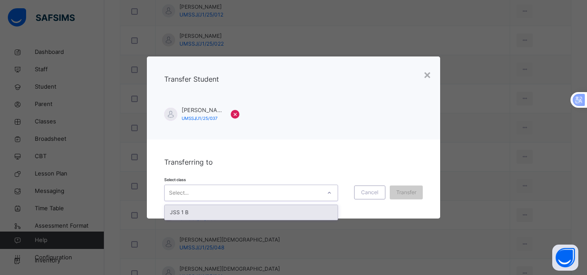
click at [323, 192] on div at bounding box center [329, 193] width 15 height 14
click at [313, 208] on div "JSS 1 B" at bounding box center [251, 212] width 173 height 15
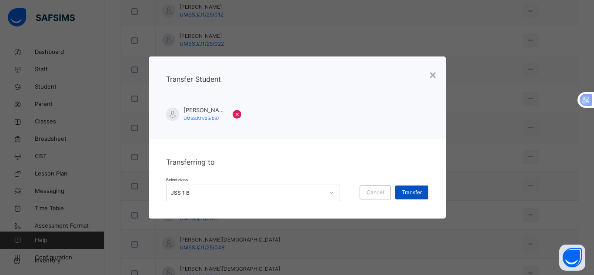
click at [403, 189] on span "Transfer" at bounding box center [412, 193] width 20 height 8
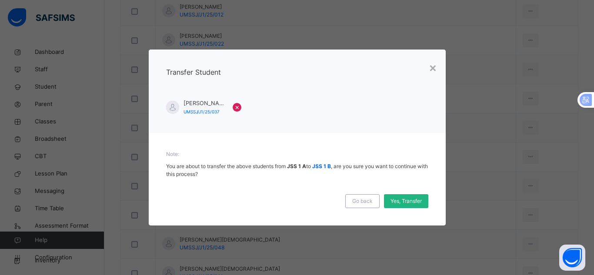
click at [404, 199] on span "Yes, Transfer" at bounding box center [405, 201] width 31 height 8
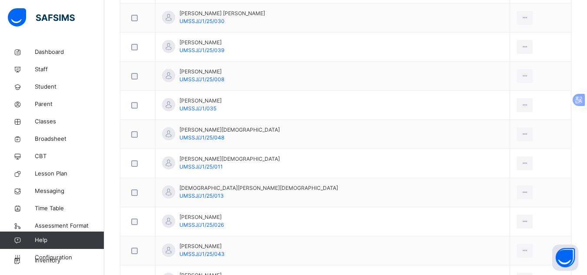
scroll to position [1138, 0]
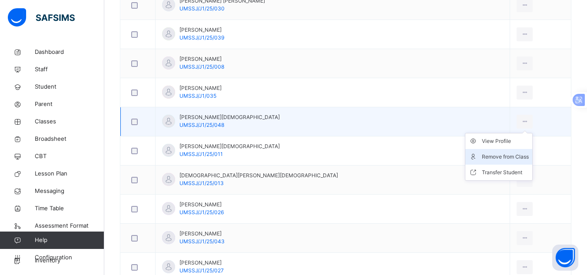
click at [485, 153] on div "Remove from Class" at bounding box center [505, 157] width 47 height 9
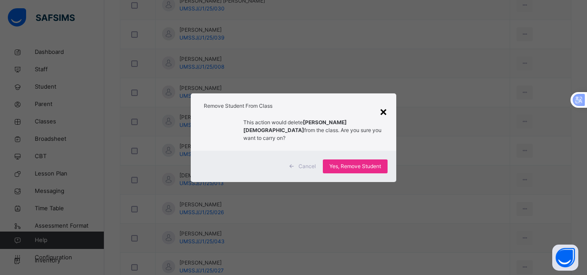
click at [388, 114] on div "×" at bounding box center [383, 111] width 8 height 18
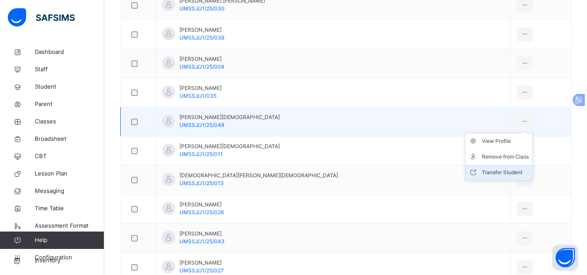
click at [482, 169] on div "Transfer Student" at bounding box center [505, 172] width 47 height 9
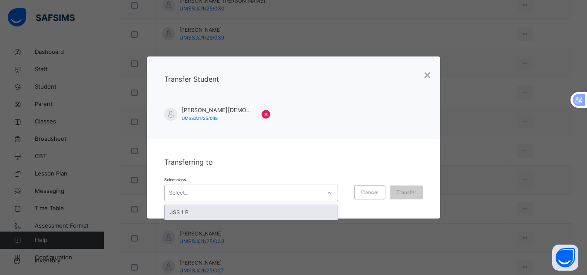
click at [333, 194] on div at bounding box center [329, 193] width 15 height 14
click at [320, 213] on div "JSS 1 B" at bounding box center [251, 212] width 173 height 15
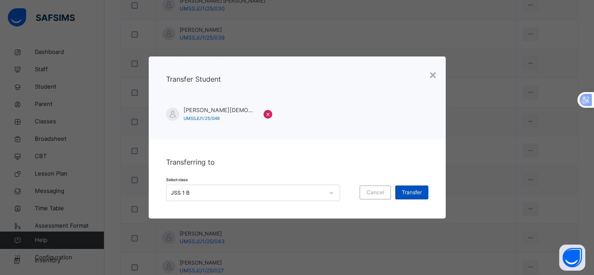
click at [408, 193] on span "Transfer" at bounding box center [412, 193] width 20 height 8
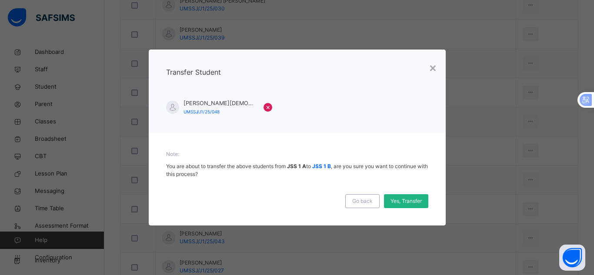
click at [408, 200] on span "Yes, Transfer" at bounding box center [405, 201] width 31 height 8
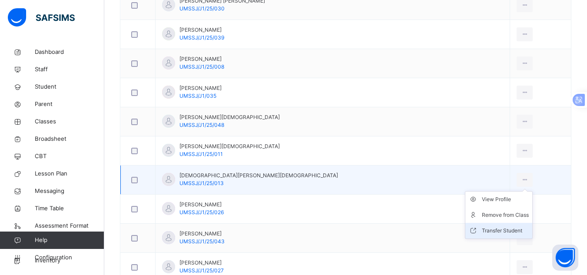
click at [482, 226] on div "Transfer Student" at bounding box center [505, 230] width 47 height 9
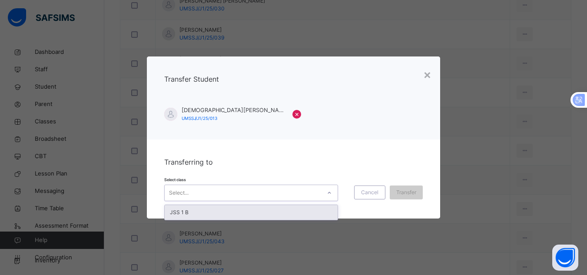
click at [327, 189] on icon at bounding box center [329, 193] width 5 height 9
click at [321, 209] on div "JSS 1 B" at bounding box center [251, 212] width 173 height 15
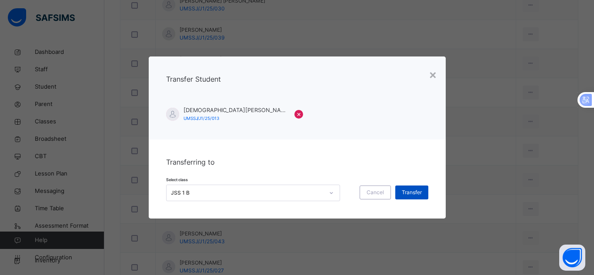
click at [404, 195] on span "Transfer" at bounding box center [412, 193] width 20 height 8
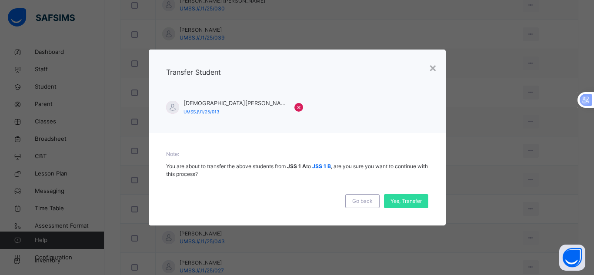
click at [404, 195] on div "Yes, Transfer" at bounding box center [406, 201] width 44 height 14
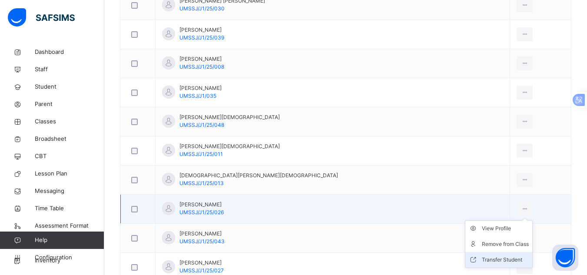
click at [482, 258] on div "Transfer Student" at bounding box center [505, 260] width 47 height 9
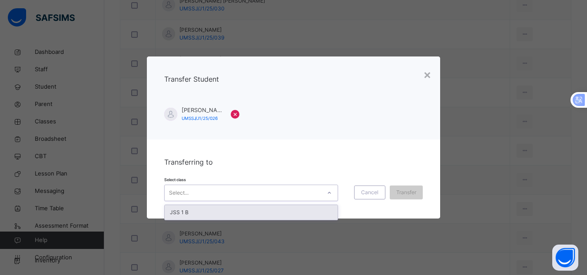
click at [327, 198] on div at bounding box center [329, 193] width 15 height 14
click at [325, 213] on div "JSS 1 B" at bounding box center [251, 212] width 173 height 15
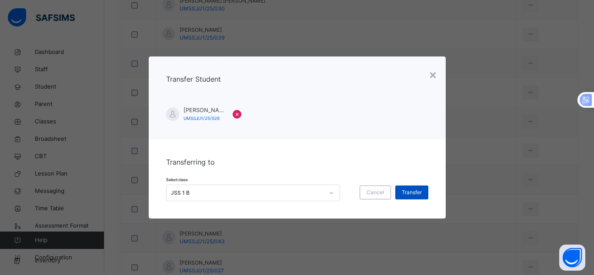
click at [402, 194] on span "Transfer" at bounding box center [412, 193] width 20 height 8
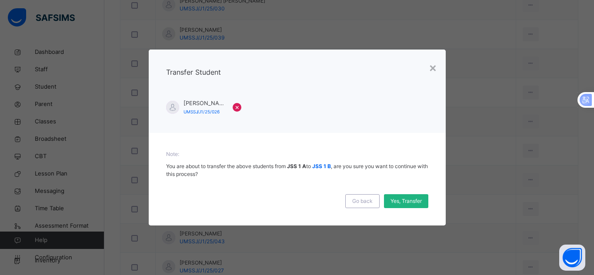
click at [402, 197] on span "Yes, Transfer" at bounding box center [405, 201] width 31 height 8
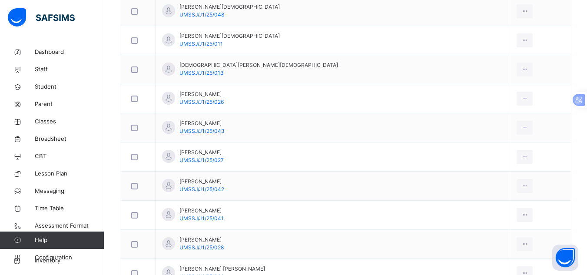
scroll to position [1252, 0]
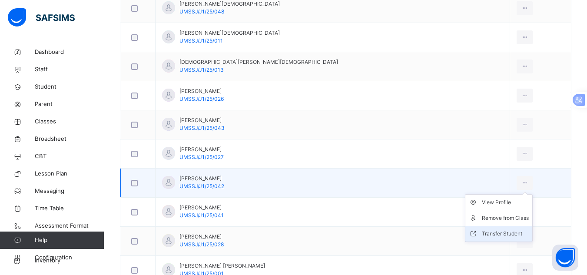
click at [482, 229] on div "Transfer Student" at bounding box center [505, 233] width 47 height 9
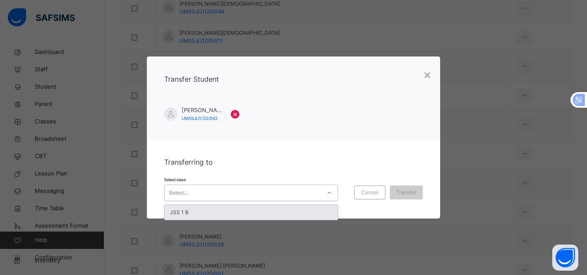
click at [325, 192] on div at bounding box center [329, 193] width 15 height 14
click at [321, 212] on div "JSS 1 B" at bounding box center [251, 212] width 173 height 15
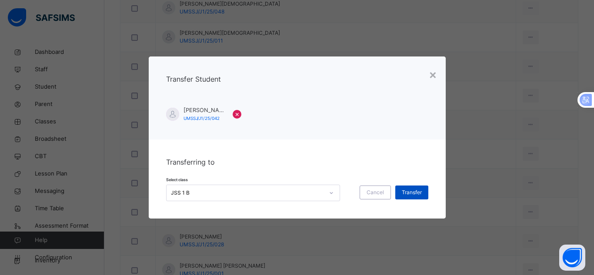
click at [398, 193] on div "Transfer" at bounding box center [411, 193] width 33 height 14
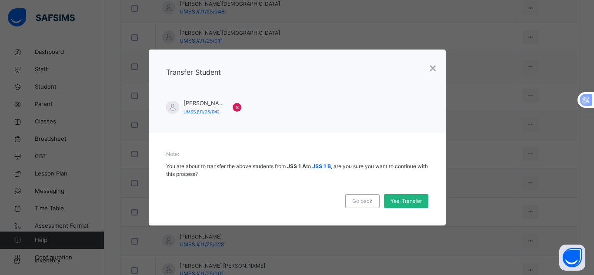
click at [398, 199] on span "Yes, Transfer" at bounding box center [405, 201] width 31 height 8
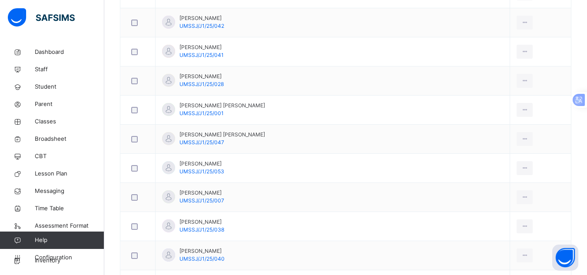
scroll to position [1415, 0]
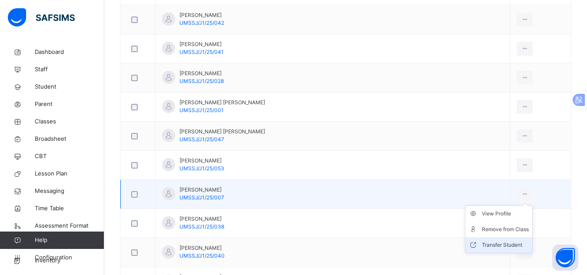
click at [482, 244] on div "Transfer Student" at bounding box center [505, 245] width 47 height 9
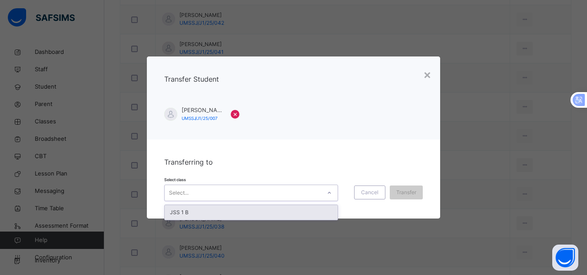
click at [331, 193] on div at bounding box center [329, 193] width 15 height 14
click at [322, 210] on div "JSS 1 B" at bounding box center [251, 212] width 173 height 15
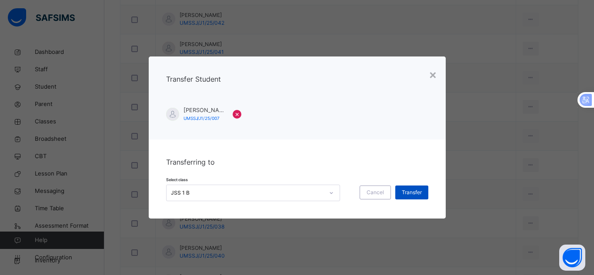
click at [408, 192] on span "Transfer" at bounding box center [412, 193] width 20 height 8
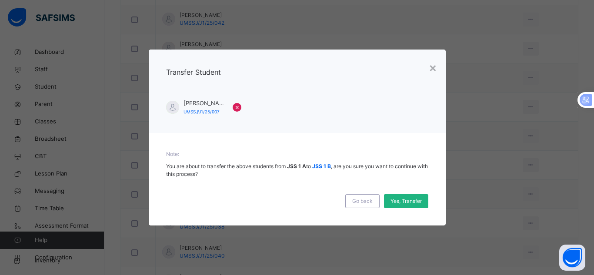
click at [407, 200] on span "Yes, Transfer" at bounding box center [405, 201] width 31 height 8
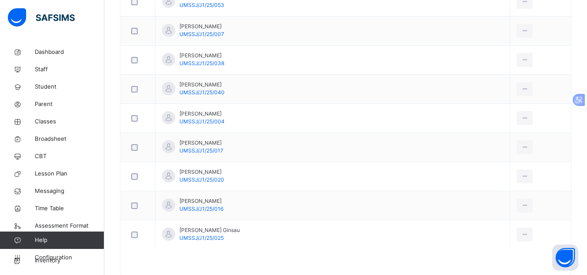
scroll to position [1601, 0]
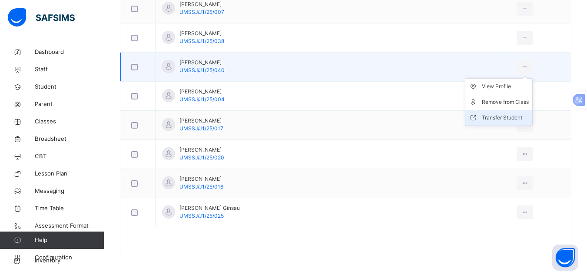
click at [482, 115] on div "Transfer Student" at bounding box center [505, 117] width 47 height 9
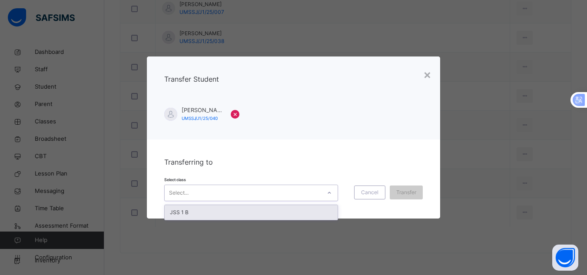
click at [327, 191] on icon at bounding box center [329, 193] width 5 height 9
click at [318, 212] on div "JSS 1 B" at bounding box center [251, 212] width 173 height 15
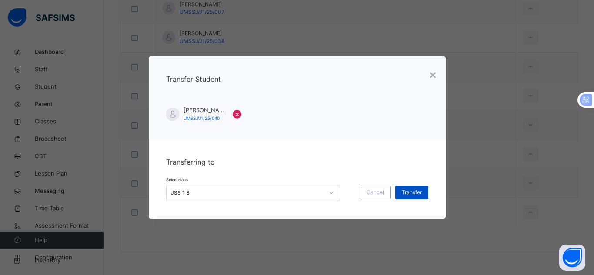
click at [402, 192] on span "Transfer" at bounding box center [412, 193] width 20 height 8
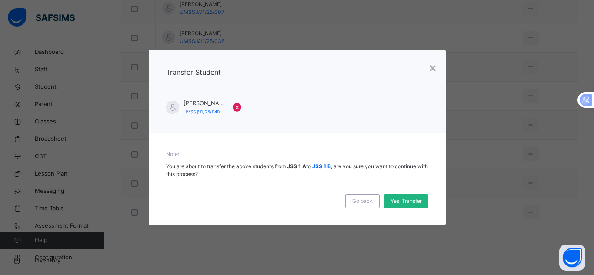
click at [403, 197] on span "Yes, Transfer" at bounding box center [405, 201] width 31 height 8
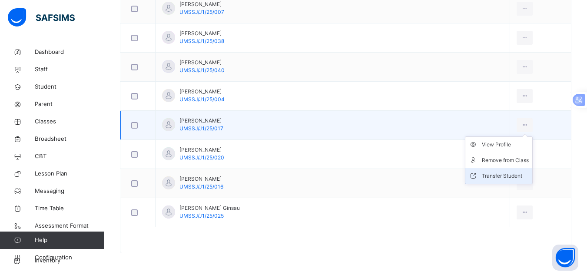
click at [482, 172] on div "Transfer Student" at bounding box center [505, 176] width 47 height 9
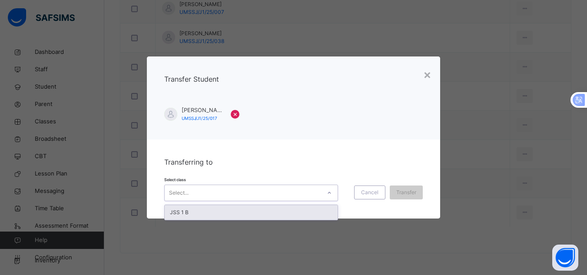
click at [329, 191] on icon at bounding box center [329, 193] width 5 height 9
click at [322, 213] on div "JSS 1 B" at bounding box center [251, 212] width 173 height 15
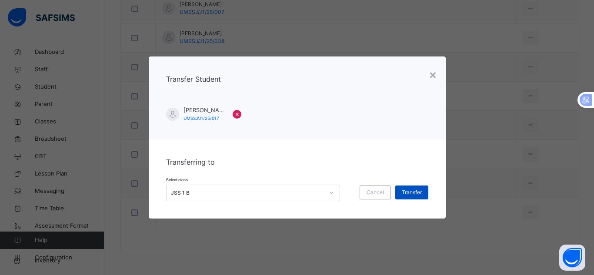
click at [406, 193] on span "Transfer" at bounding box center [412, 193] width 20 height 8
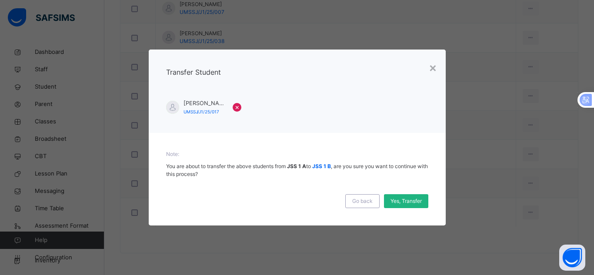
click at [405, 199] on span "Yes, Transfer" at bounding box center [405, 201] width 31 height 8
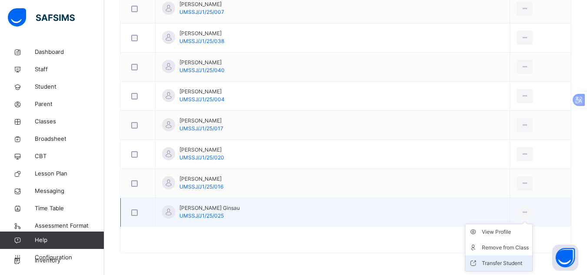
click at [482, 261] on div "Transfer Student" at bounding box center [505, 263] width 47 height 9
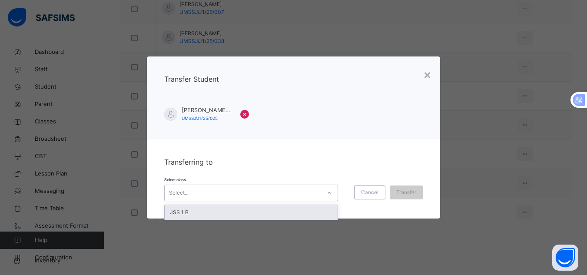
click at [327, 192] on icon at bounding box center [329, 193] width 5 height 9
click at [322, 209] on div "JSS 1 B" at bounding box center [251, 212] width 173 height 15
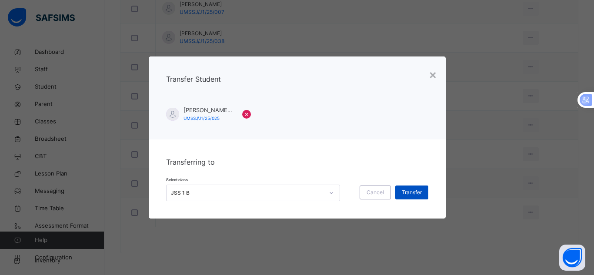
click at [399, 193] on div "Transfer" at bounding box center [411, 193] width 33 height 14
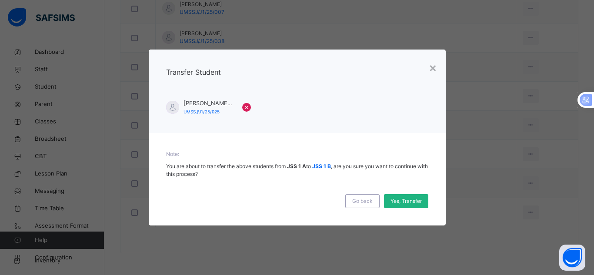
click at [401, 196] on div "Yes, Transfer" at bounding box center [406, 201] width 44 height 14
